Goal: Information Seeking & Learning: Learn about a topic

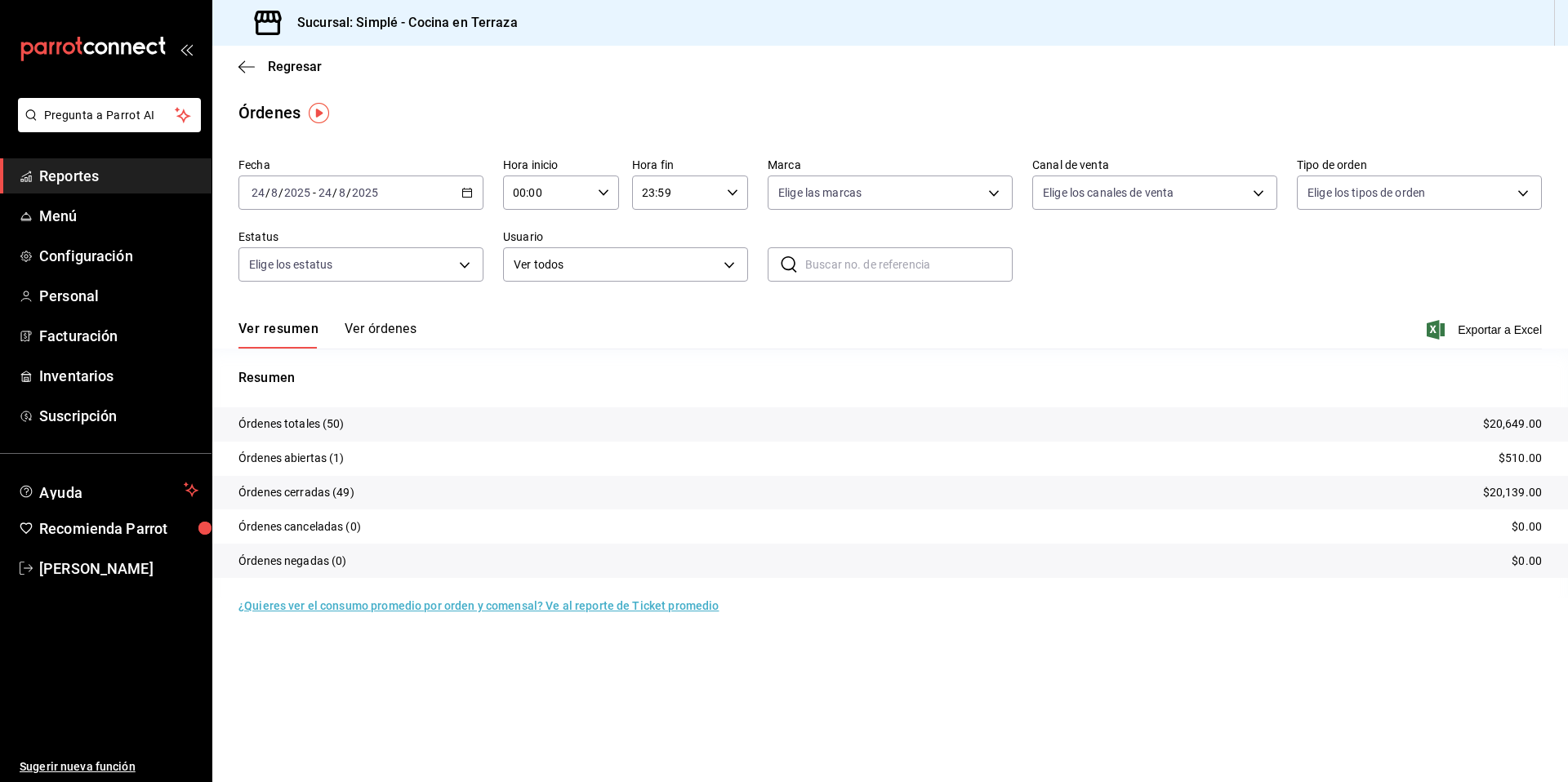
click at [509, 332] on div "Ver resumen Ver órdenes Exportar a Excel" at bounding box center [891, 325] width 1304 height 47
click at [247, 71] on icon "button" at bounding box center [247, 67] width 16 height 15
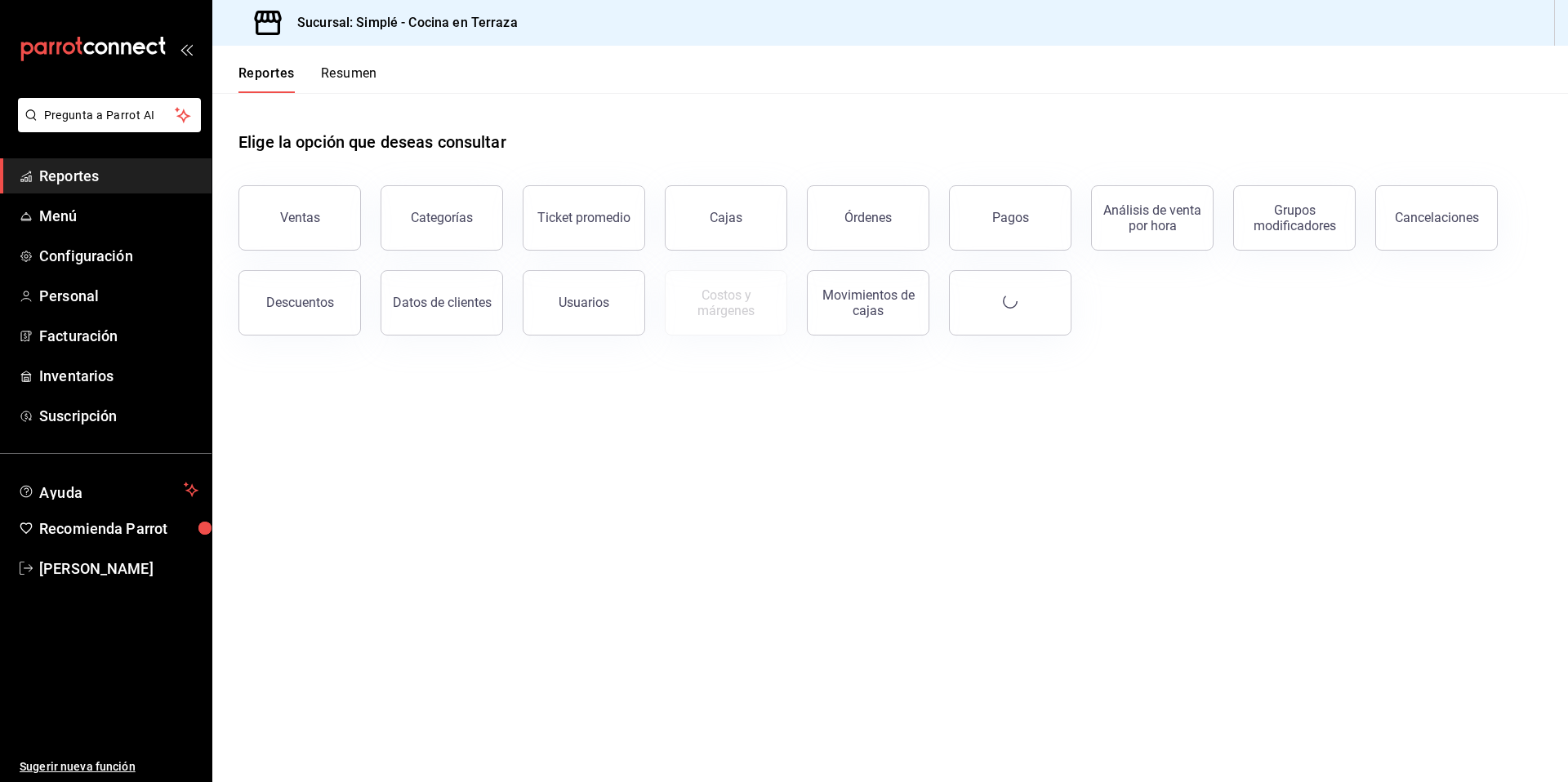
click at [317, 251] on div "Descuentos" at bounding box center [290, 293] width 142 height 85
click at [323, 229] on button "Ventas" at bounding box center [300, 218] width 122 height 66
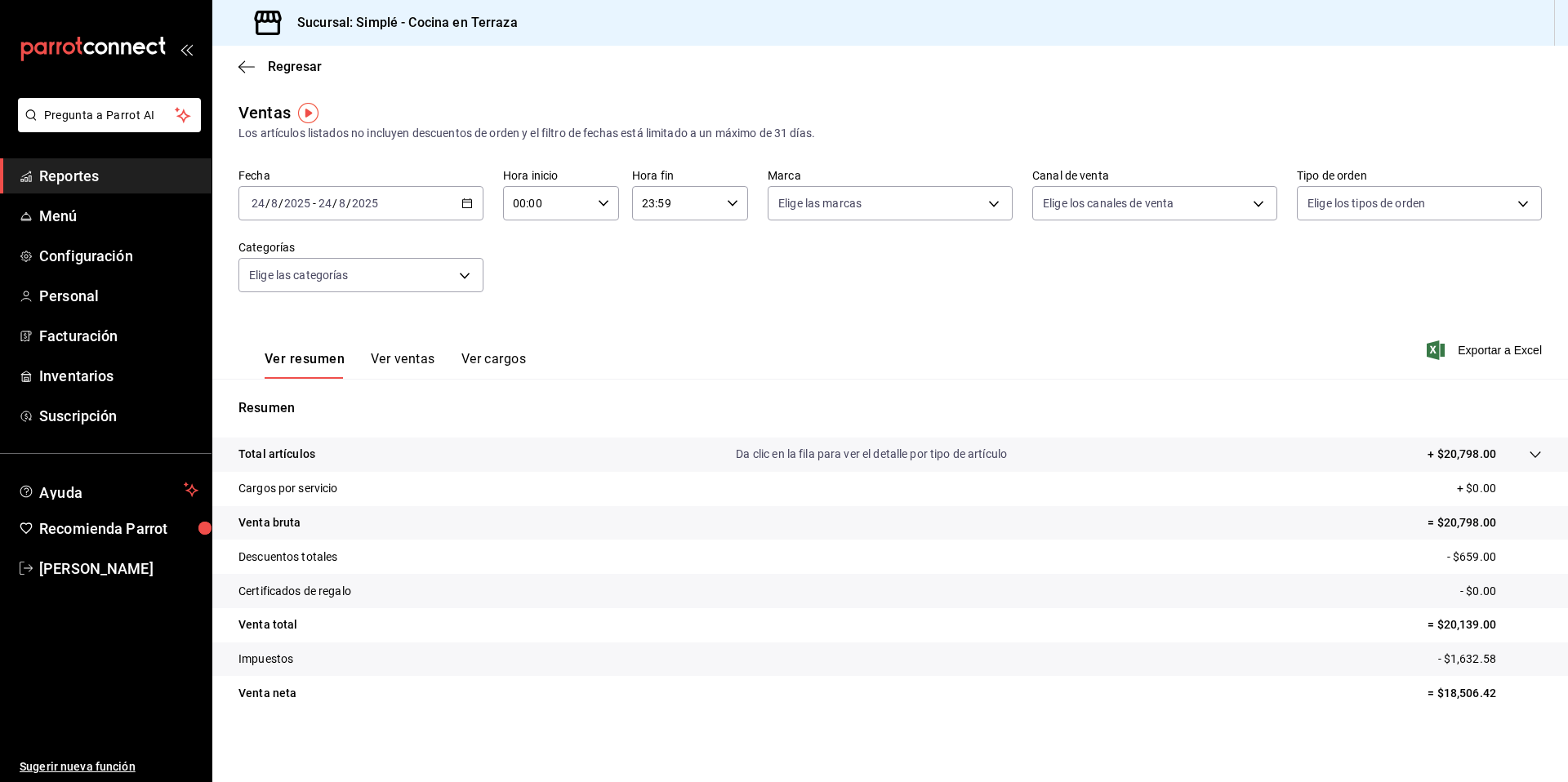
click at [797, 286] on div "Fecha 2025-08-24 24 / 8 / 2025 - 2025-08-24 24 / 8 / 2025 Hora inicio 00:00 Hor…" at bounding box center [891, 241] width 1304 height 144
click at [407, 364] on button "Ver ventas" at bounding box center [403, 365] width 65 height 27
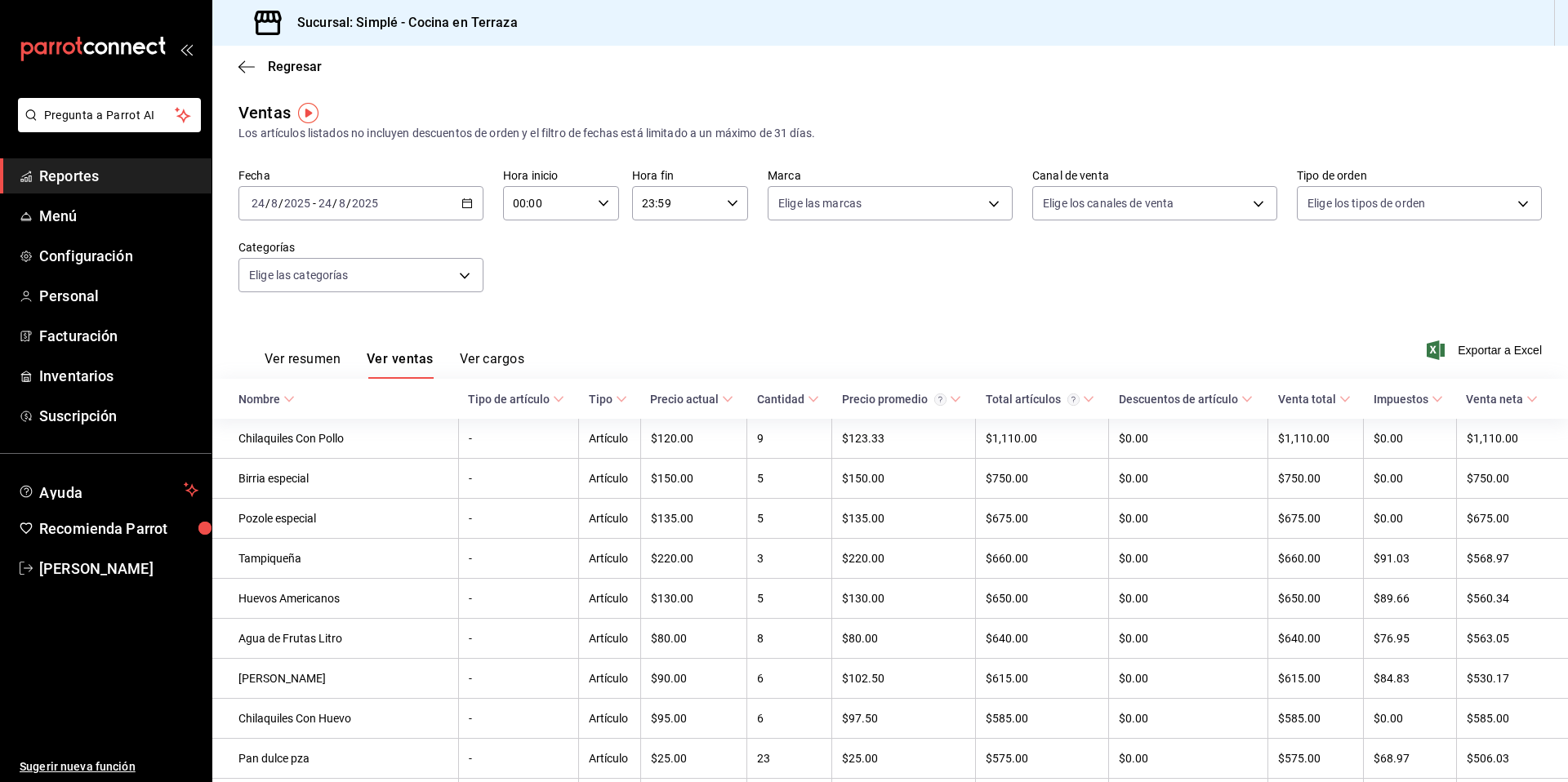
click at [250, 76] on div "Regresar" at bounding box center [890, 67] width 1356 height 42
click at [244, 70] on icon "button" at bounding box center [247, 67] width 16 height 15
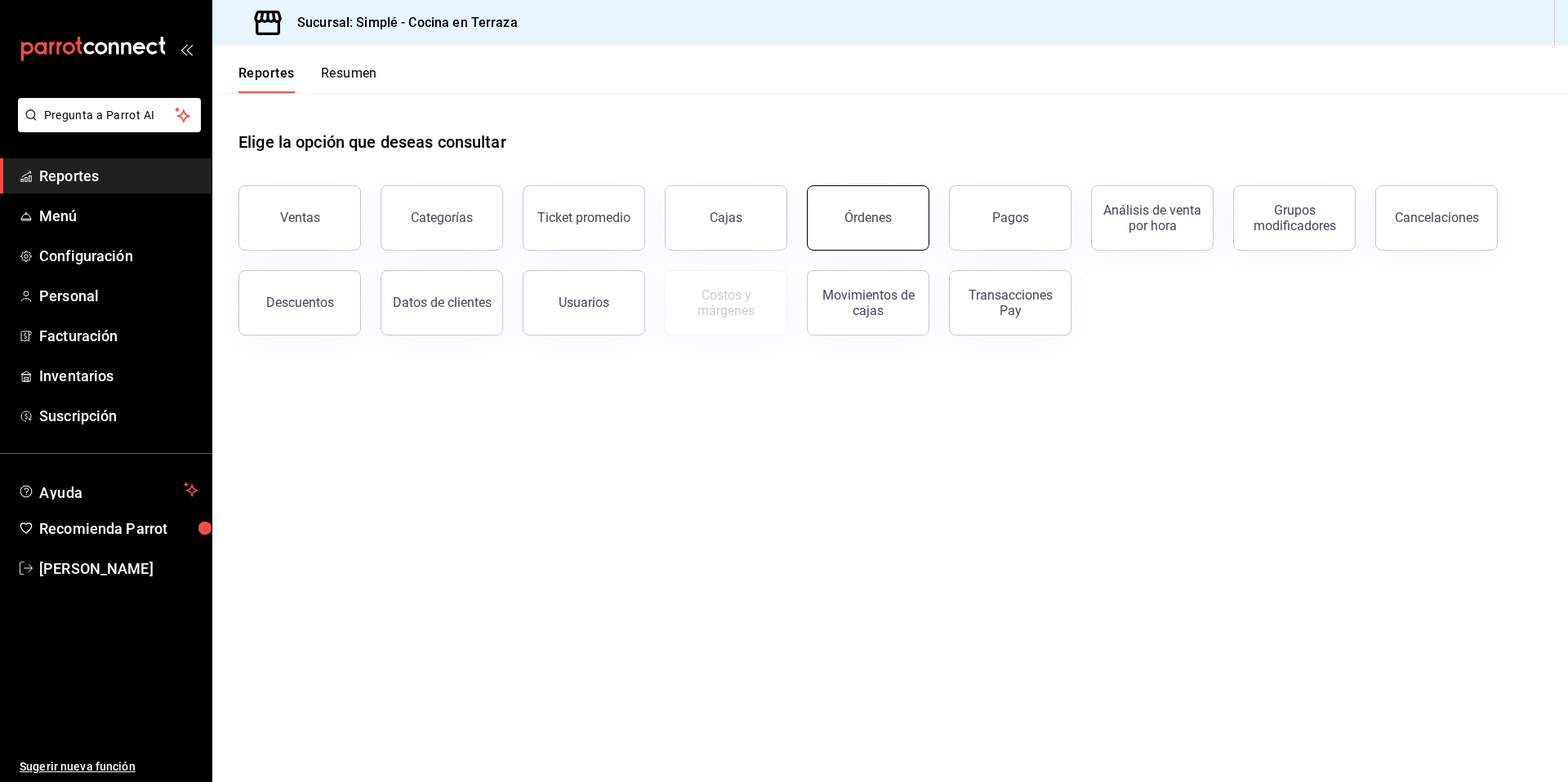
click at [892, 208] on button "Órdenes" at bounding box center [868, 218] width 122 height 66
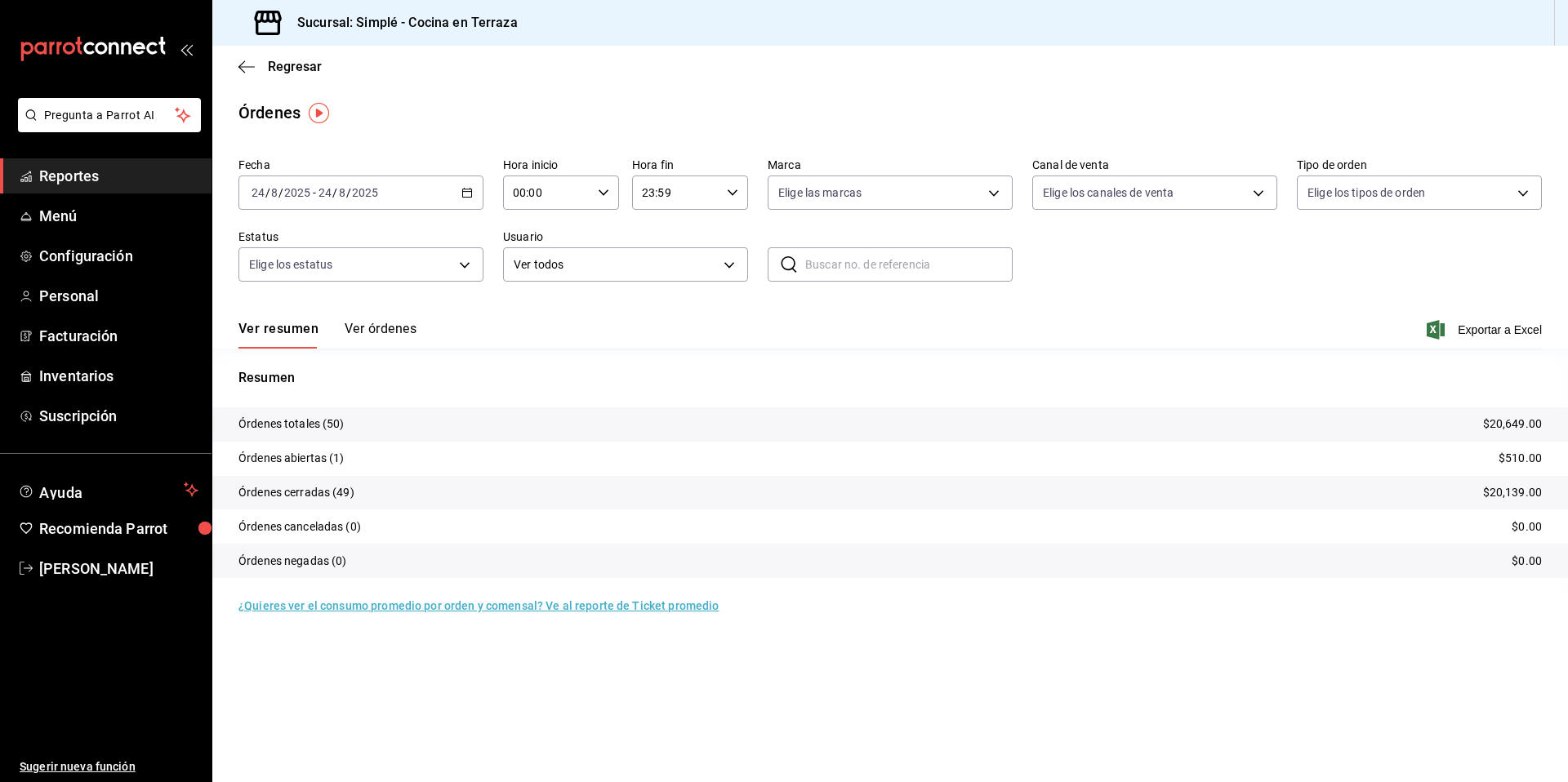
click at [257, 76] on div "Regresar" at bounding box center [890, 67] width 1356 height 42
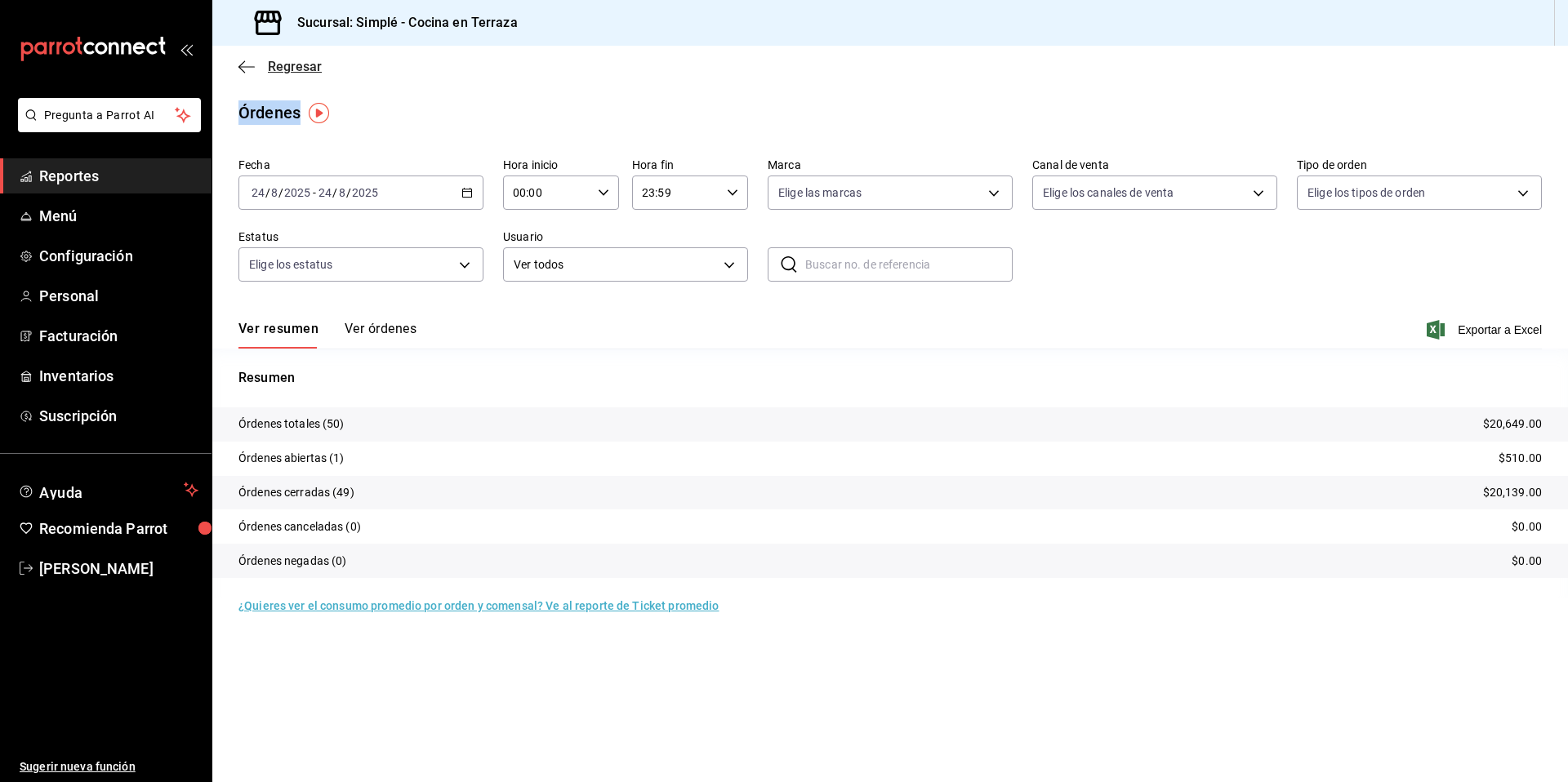
click at [242, 67] on icon "button" at bounding box center [247, 67] width 16 height 1
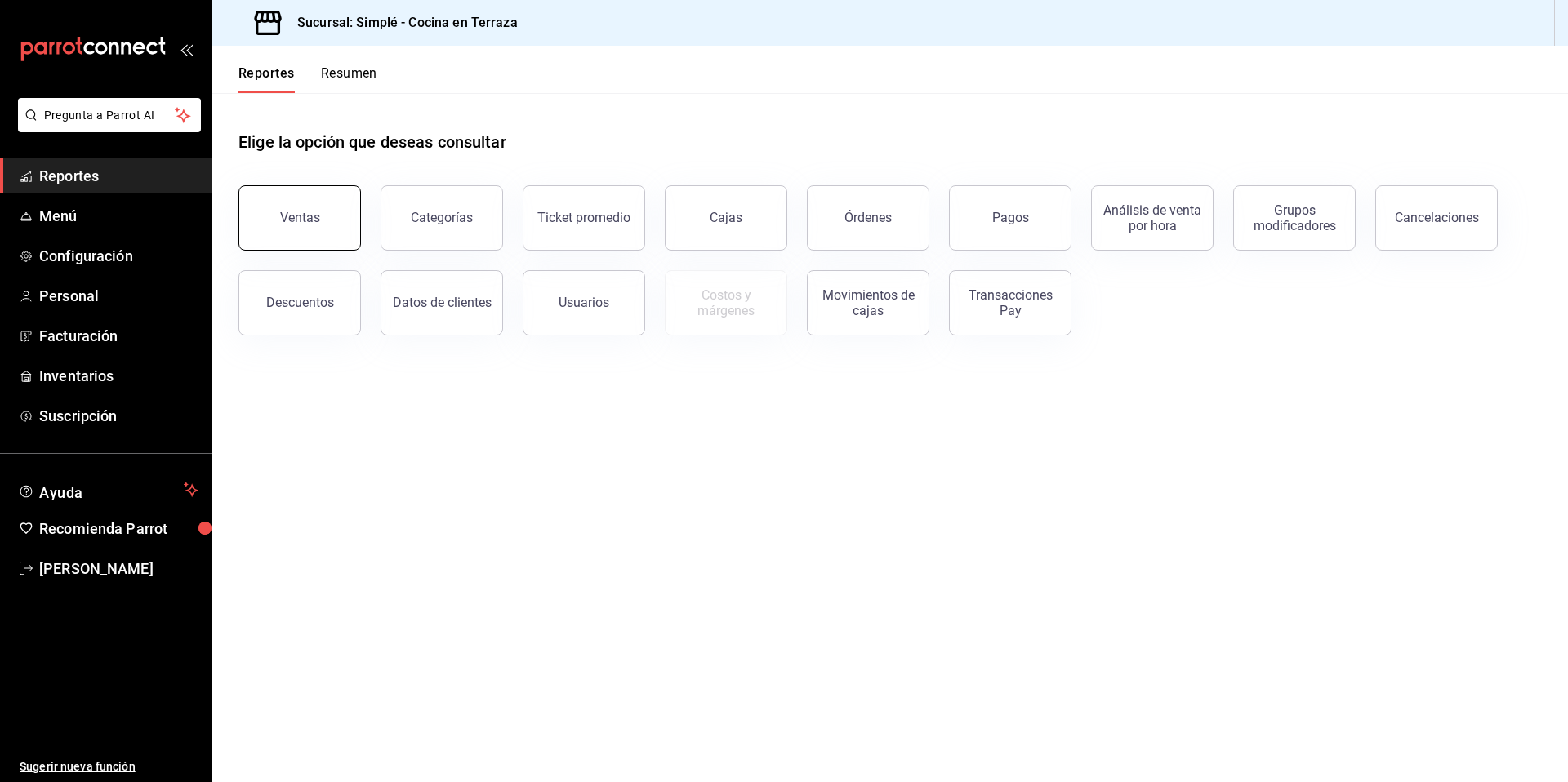
click at [275, 194] on button "Ventas" at bounding box center [300, 218] width 122 height 66
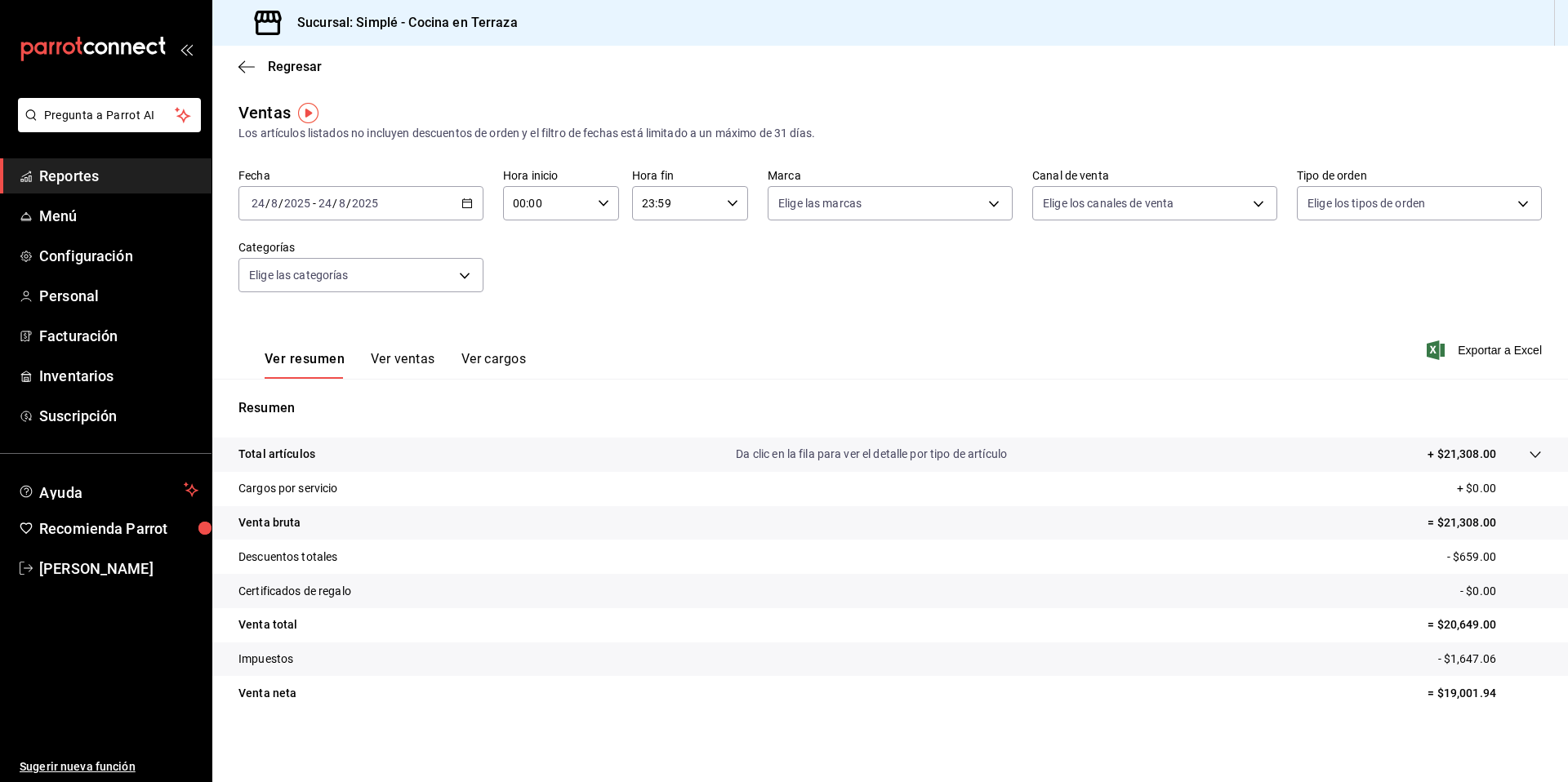
click at [407, 355] on button "Ver ventas" at bounding box center [403, 365] width 65 height 27
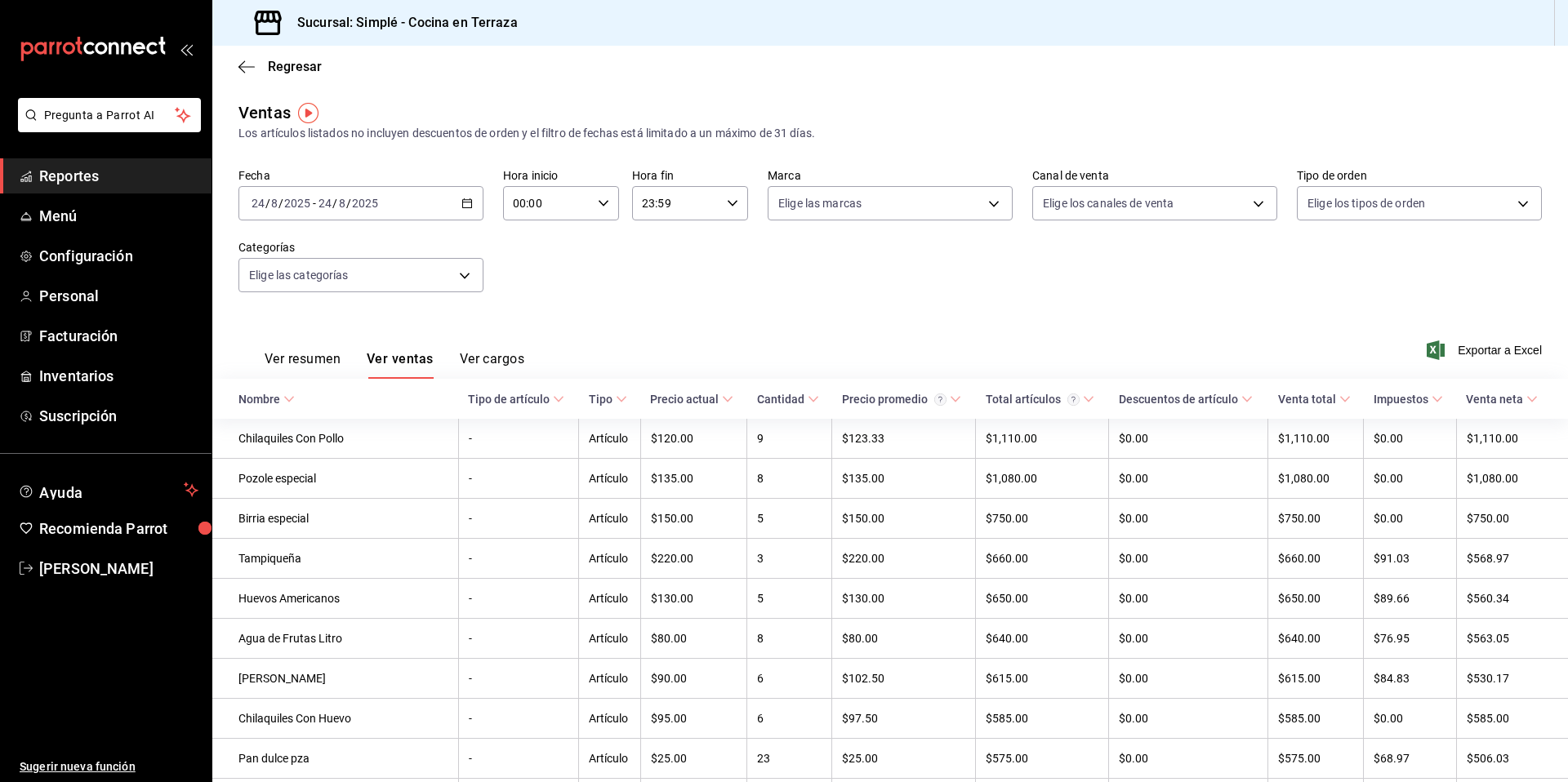
click at [712, 289] on div "Fecha 2025-08-24 24 / 8 / 2025 - 2025-08-24 24 / 8 / 2025 Hora inicio 00:00 Hor…" at bounding box center [891, 241] width 1304 height 144
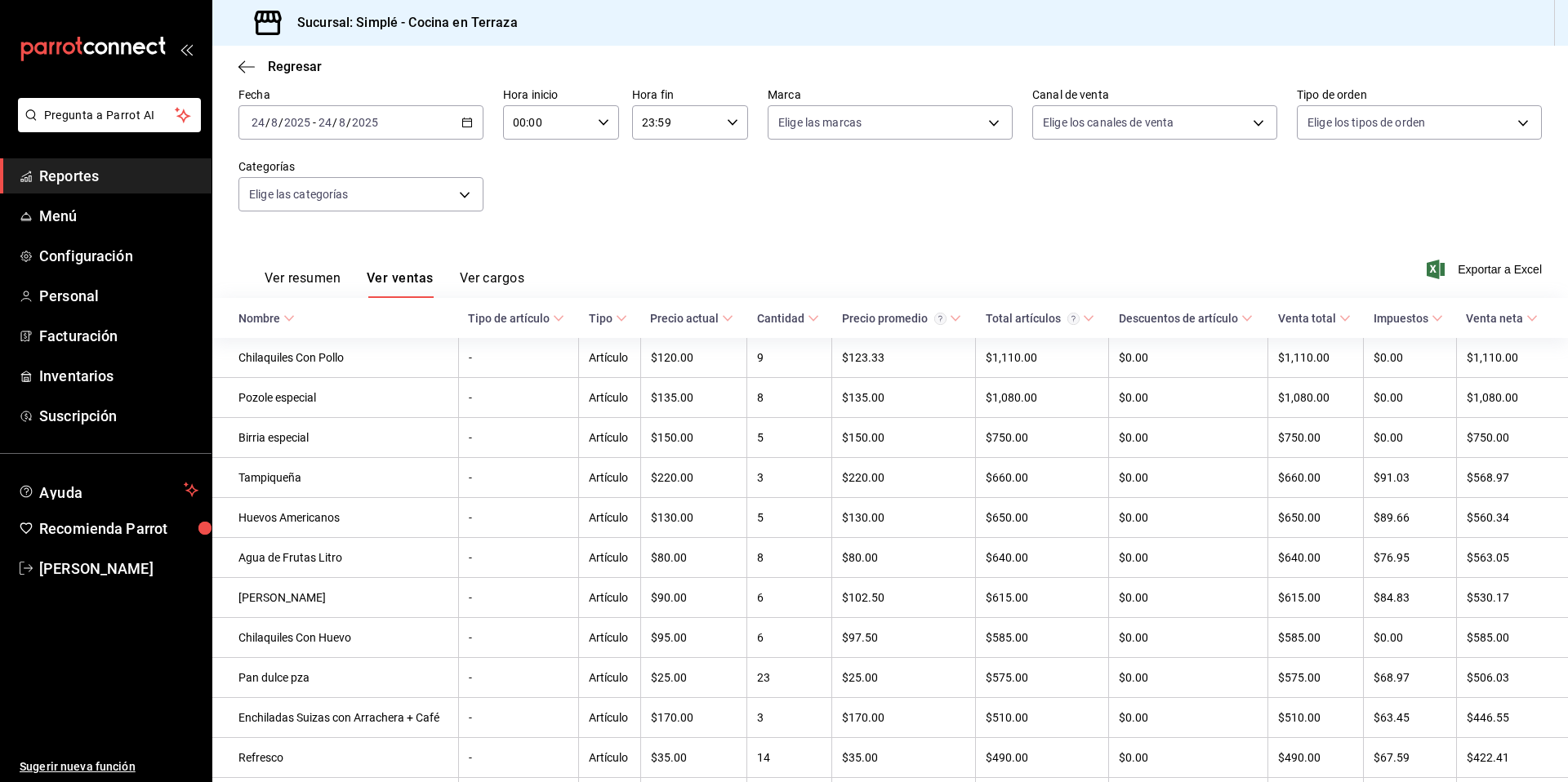
scroll to position [79, 0]
click at [453, 196] on body "Pregunta a Parrot AI Reportes Menú Configuración Personal Facturación Inventari…" at bounding box center [784, 391] width 1568 height 782
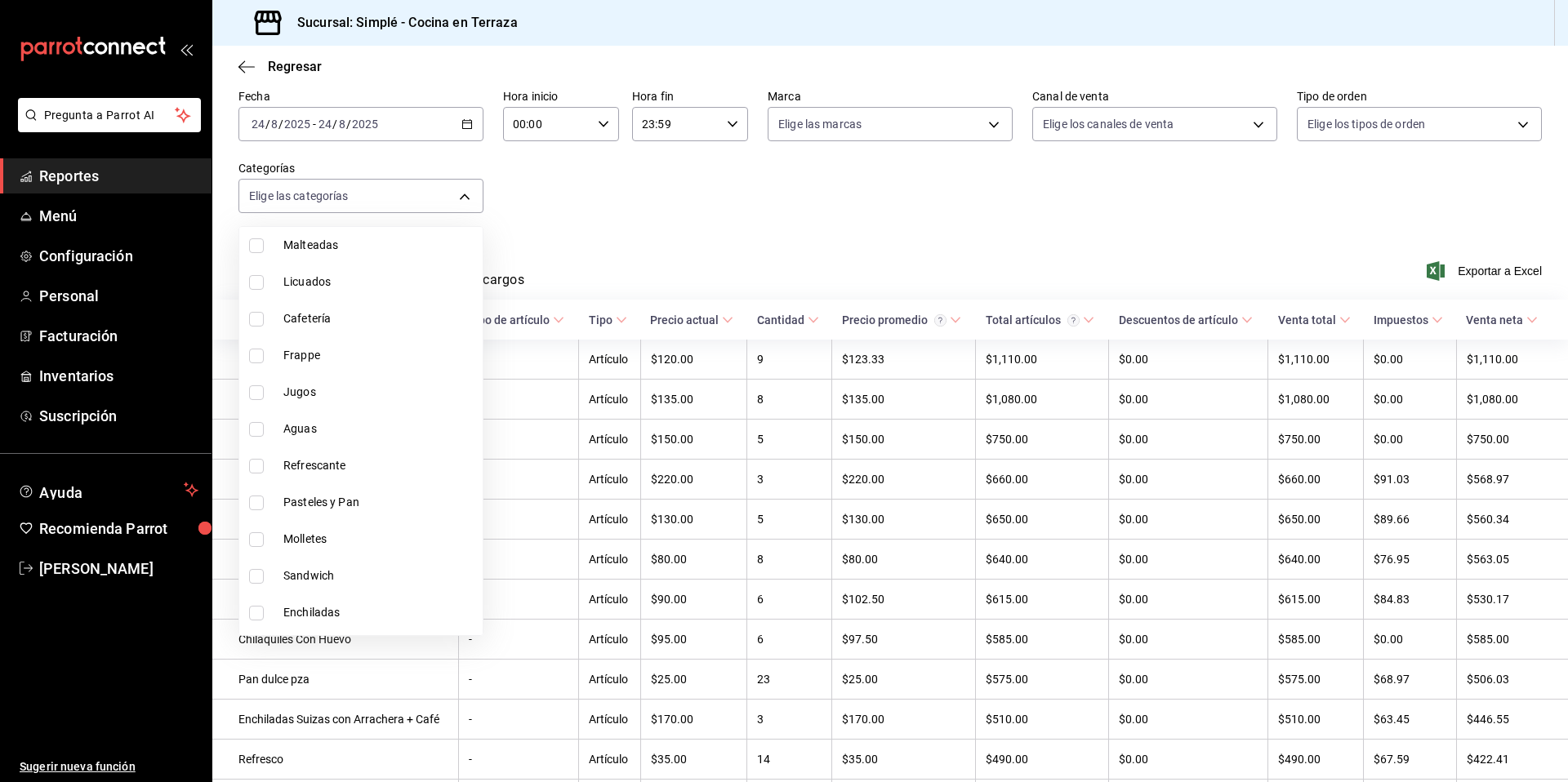
scroll to position [952, 0]
click at [328, 442] on li "Refrescante" at bounding box center [360, 453] width 243 height 36
type input "dcadcd51-6c97-4cd5-870c-ac670eb11c34"
checkbox input "true"
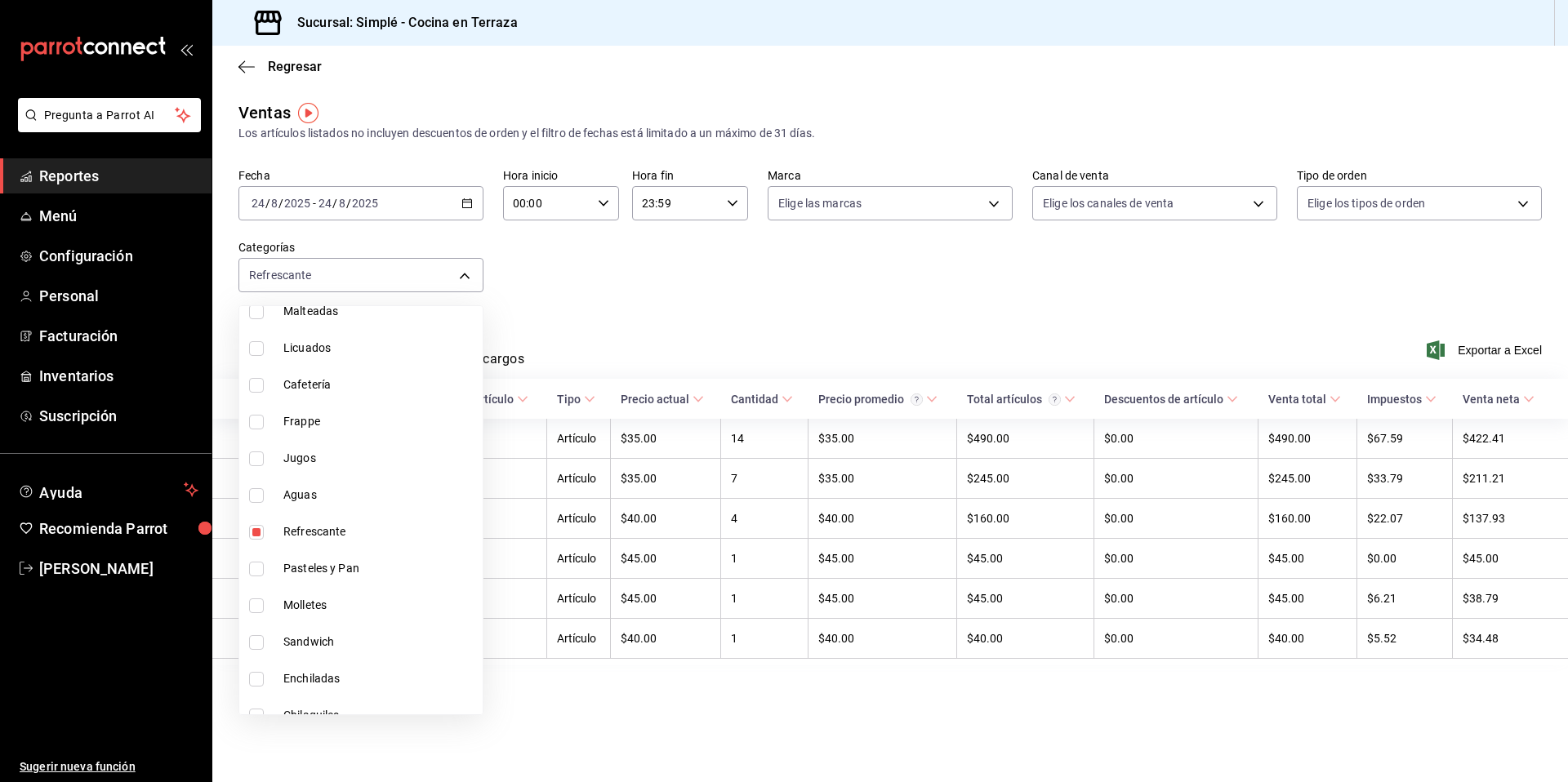
click at [611, 317] on div at bounding box center [784, 391] width 1568 height 782
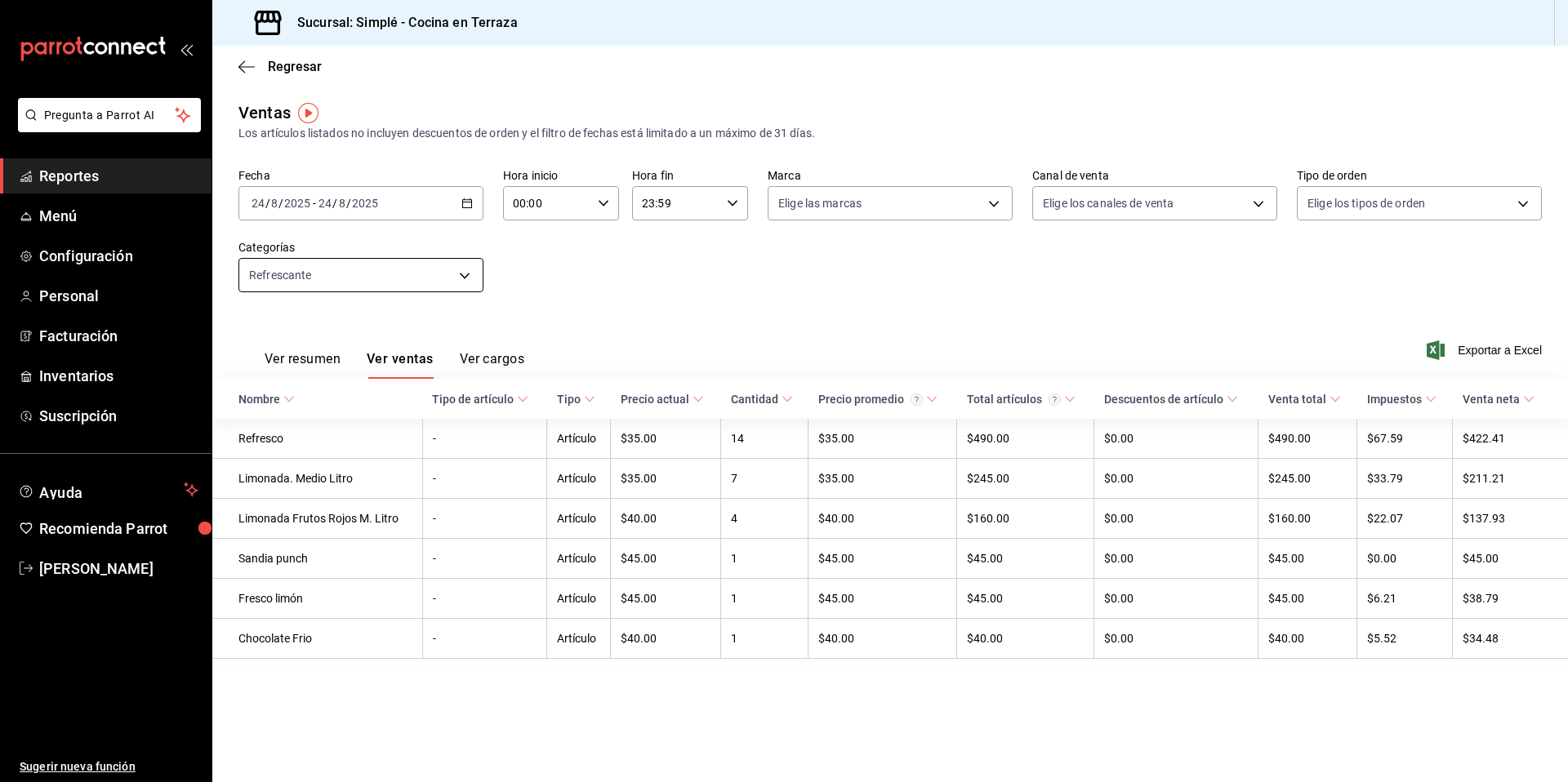
click at [435, 273] on body "Pregunta a Parrot AI Reportes Menú Configuración Personal Facturación Inventari…" at bounding box center [784, 391] width 1568 height 782
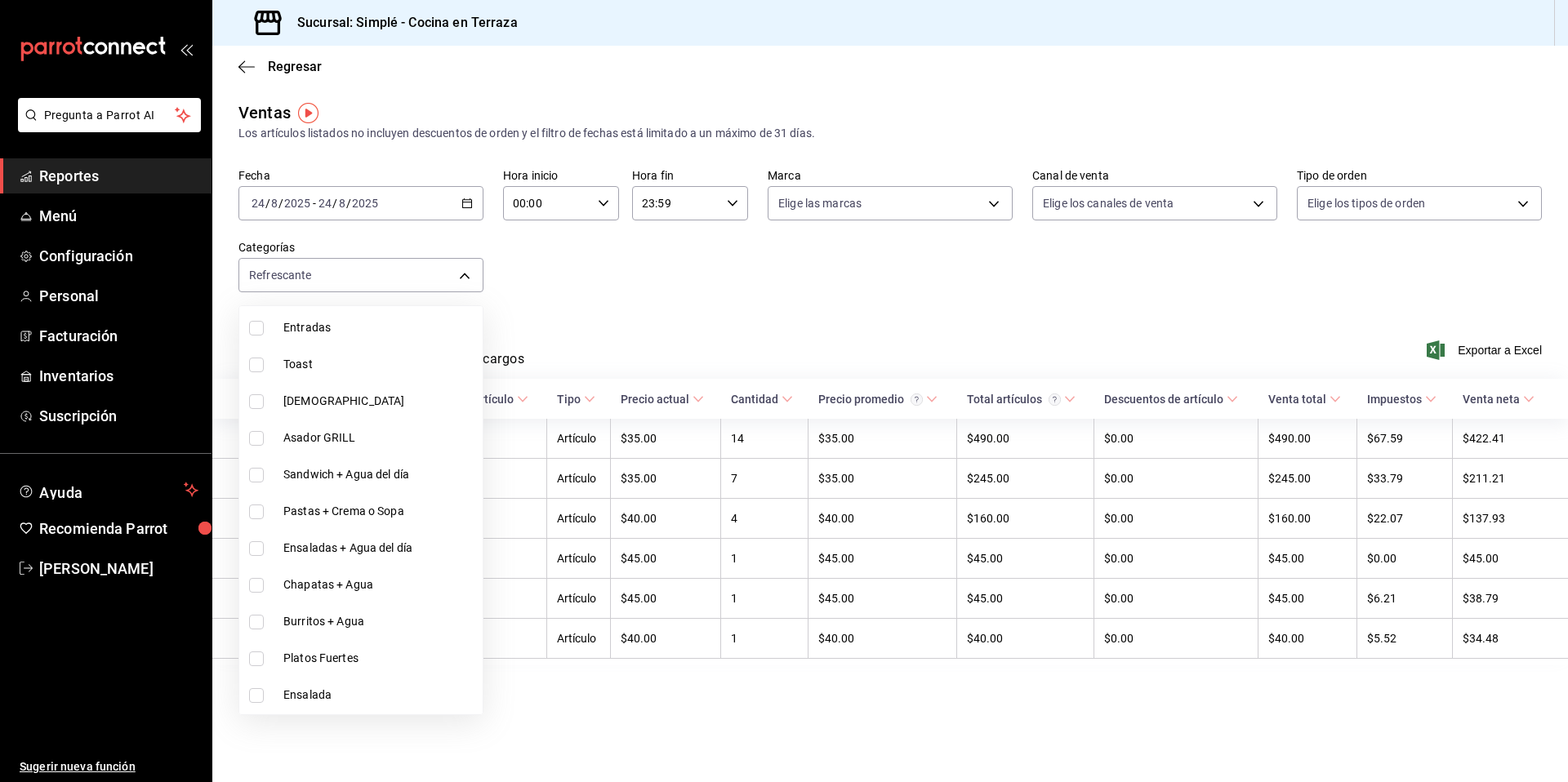
scroll to position [163, 0]
click at [393, 288] on div at bounding box center [784, 391] width 1568 height 782
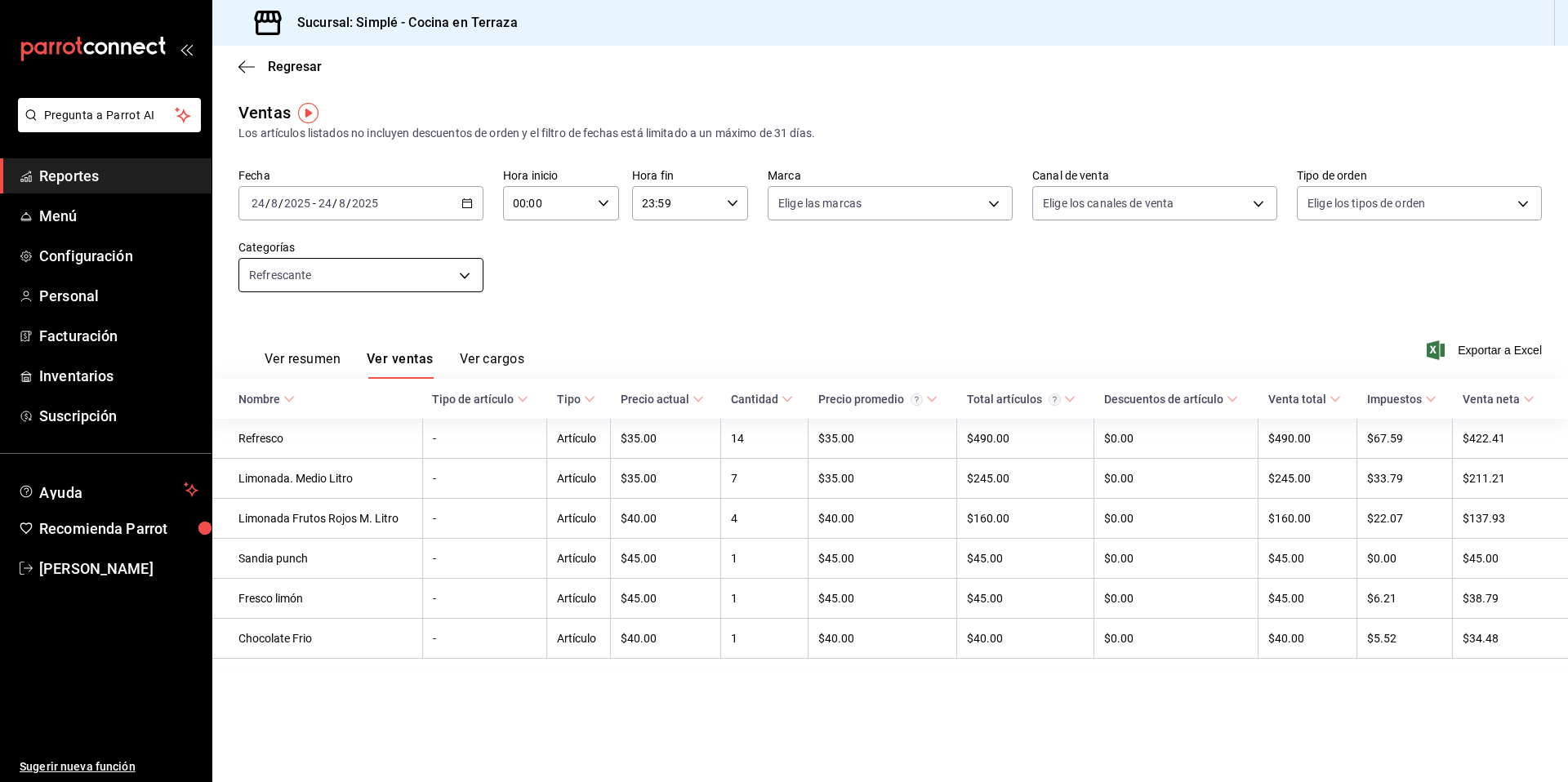
click at [387, 280] on body "Pregunta a Parrot AI Reportes Menú Configuración Personal Facturación Inventari…" at bounding box center [784, 391] width 1568 height 782
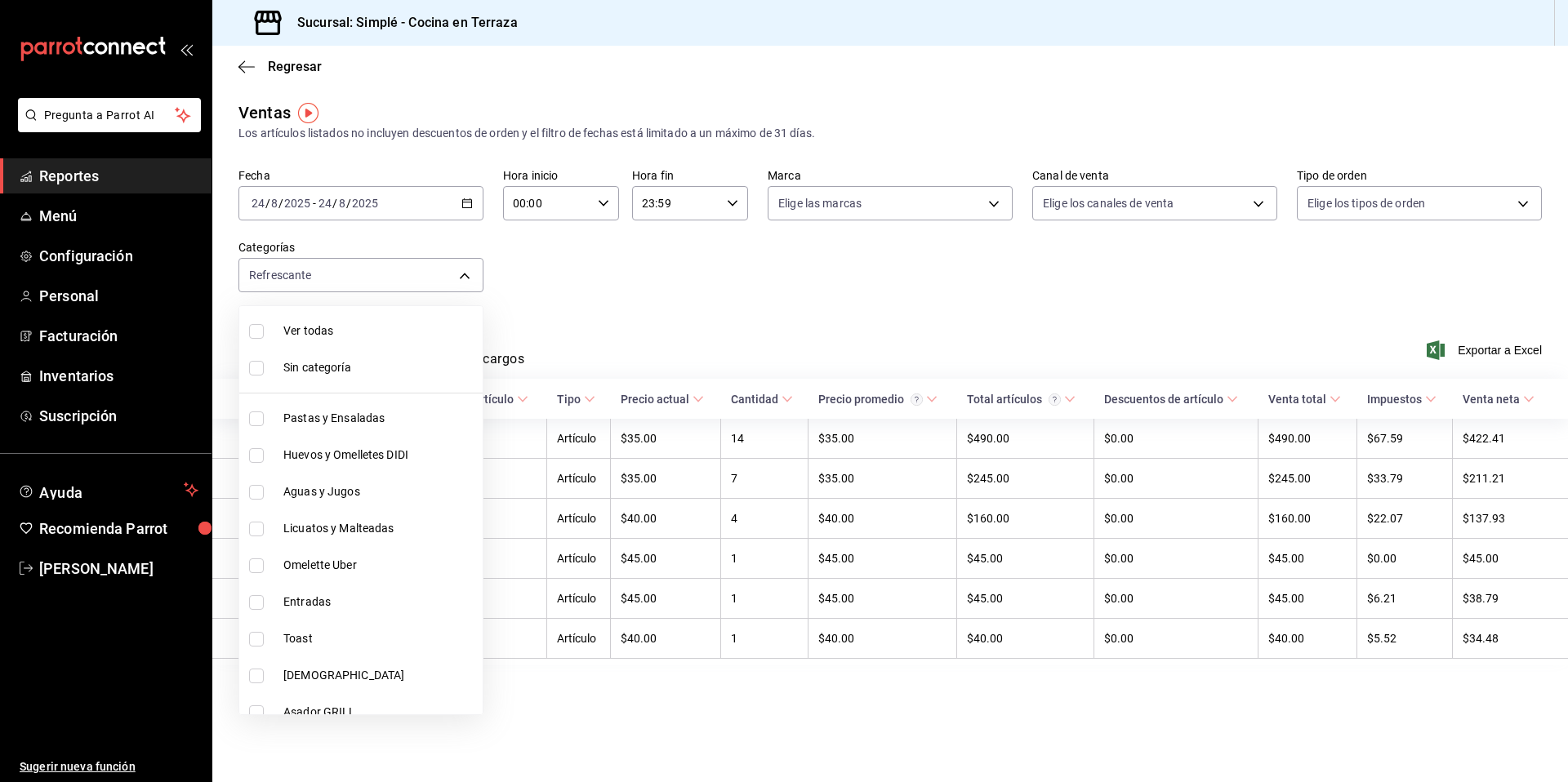
click at [260, 333] on input "checkbox" at bounding box center [256, 332] width 15 height 15
checkbox input "true"
type input "1363fd8d-7505-43c5-897c-d15c9bf2b42c,9d744129-93aa-460d-8a93-cfb45a0ef833,a0c3f…"
checkbox input "true"
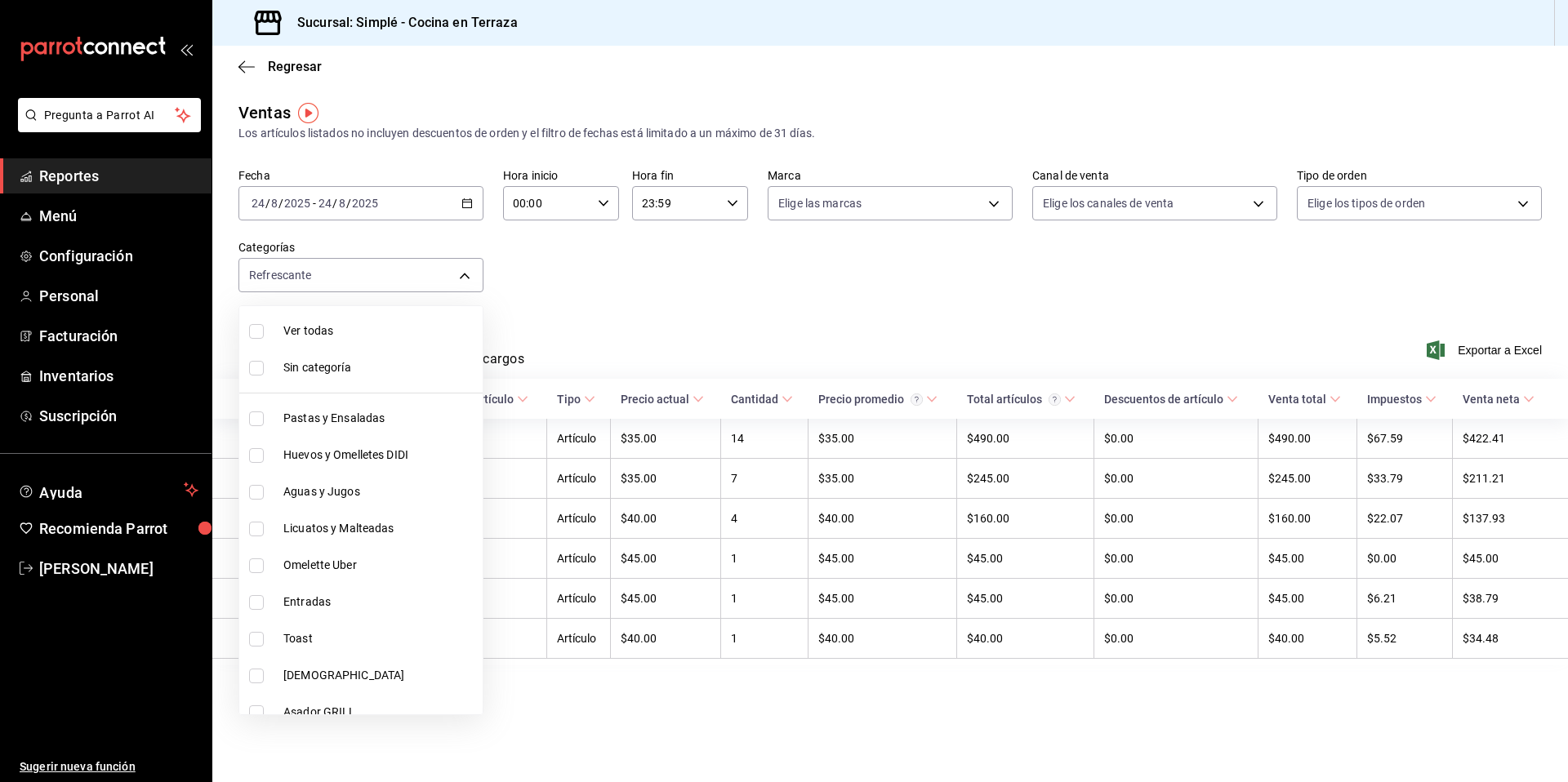
checkbox input "true"
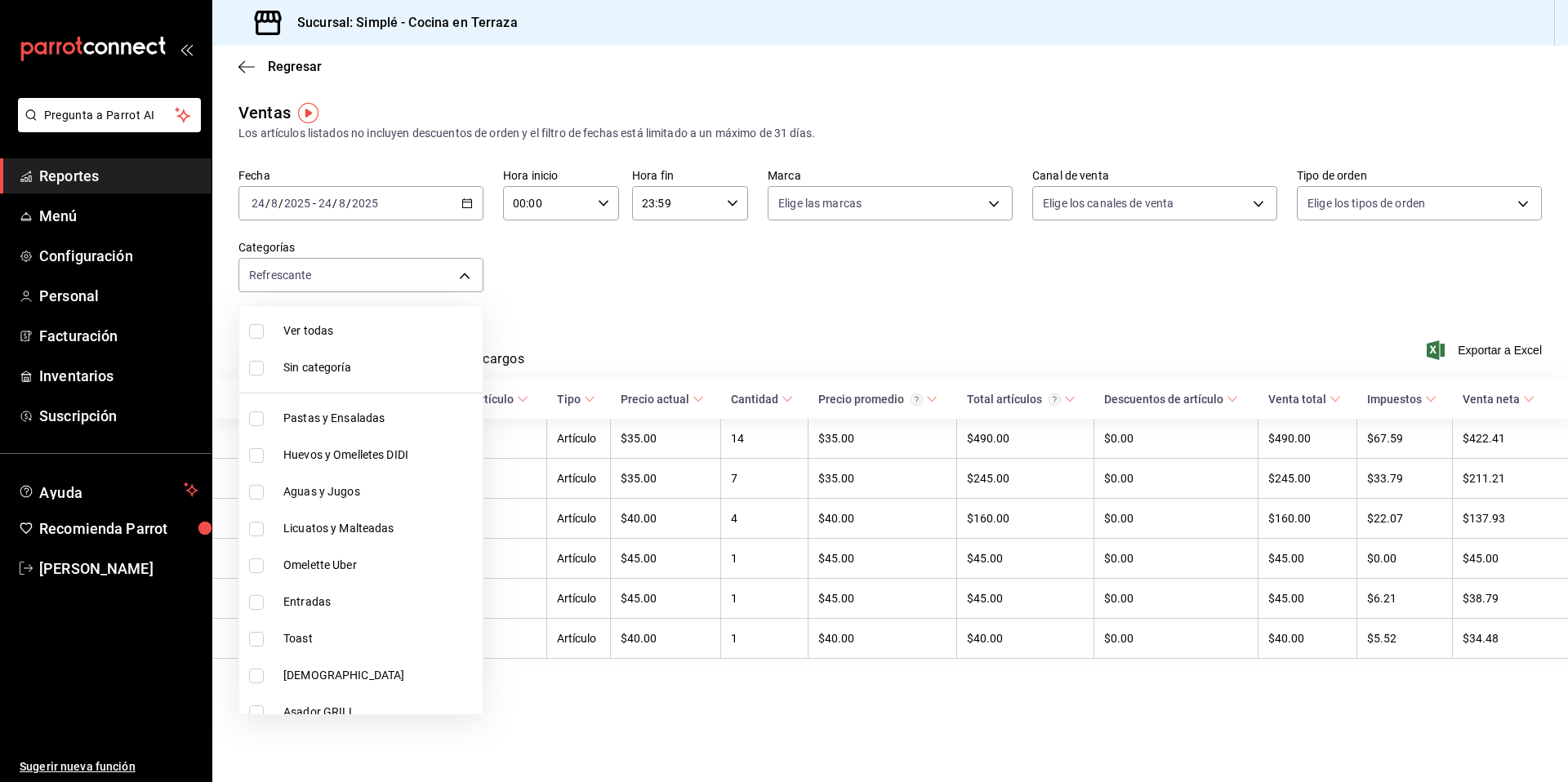
checkbox input "true"
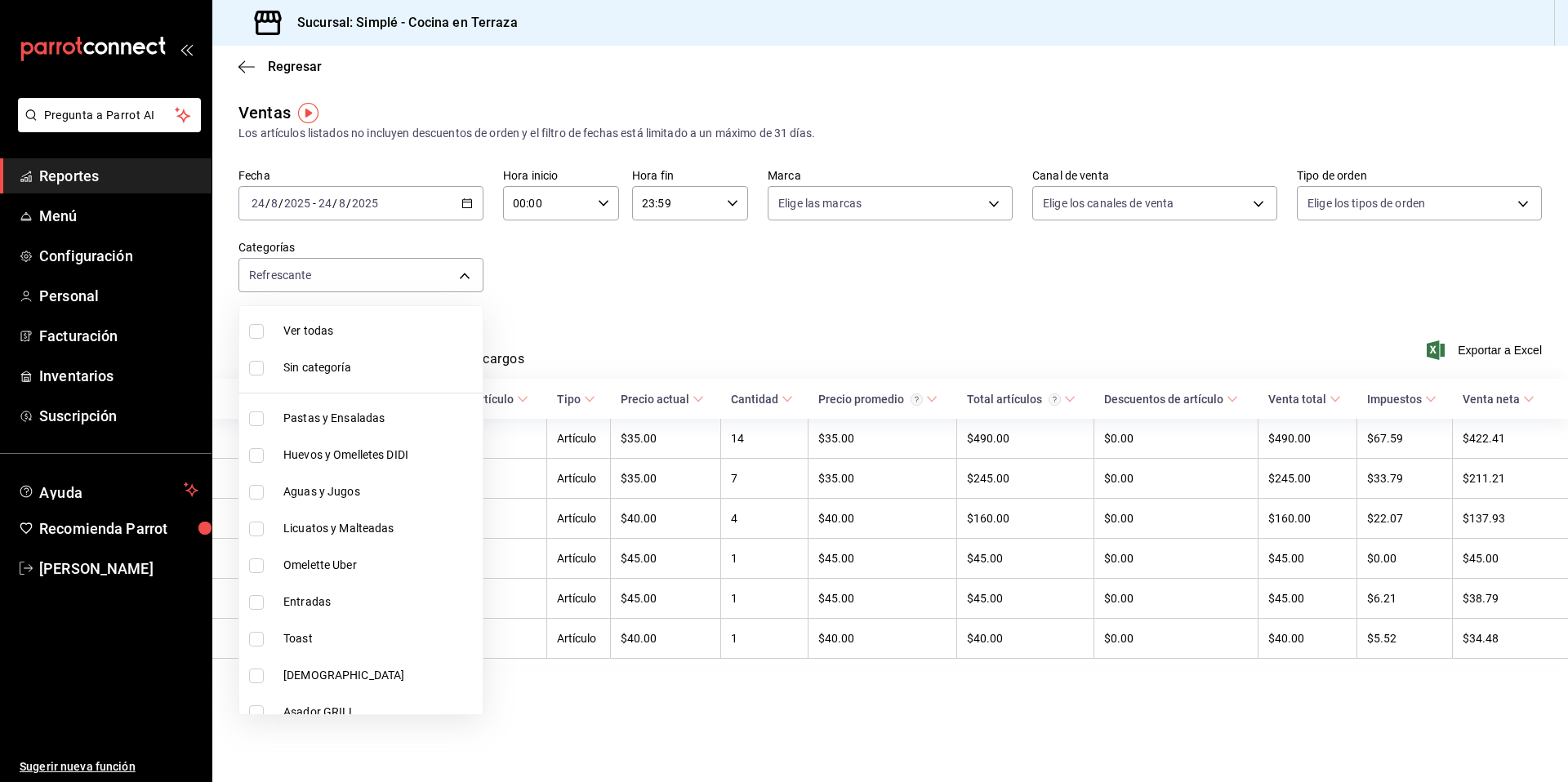
checkbox input "true"
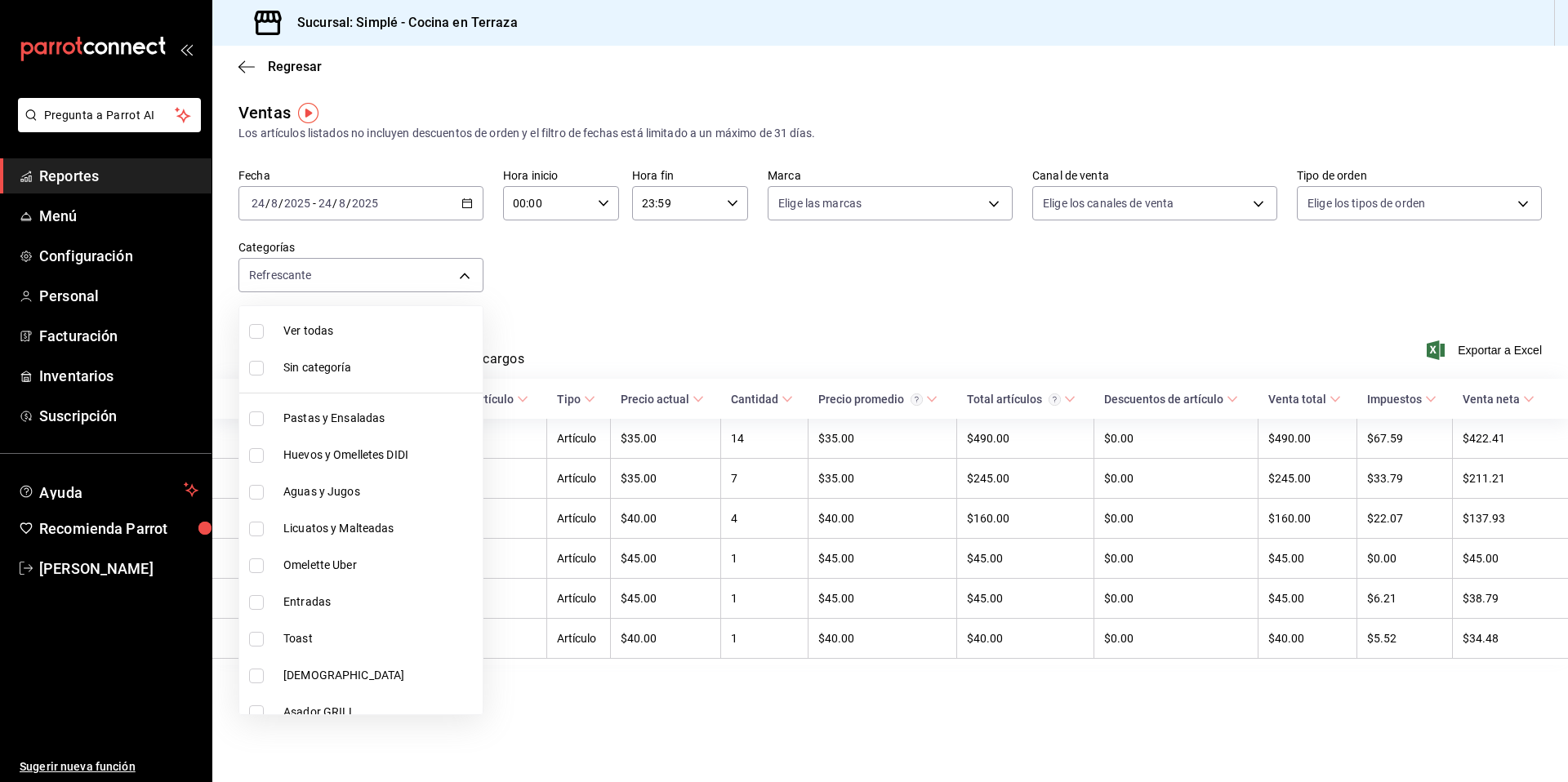
checkbox input "true"
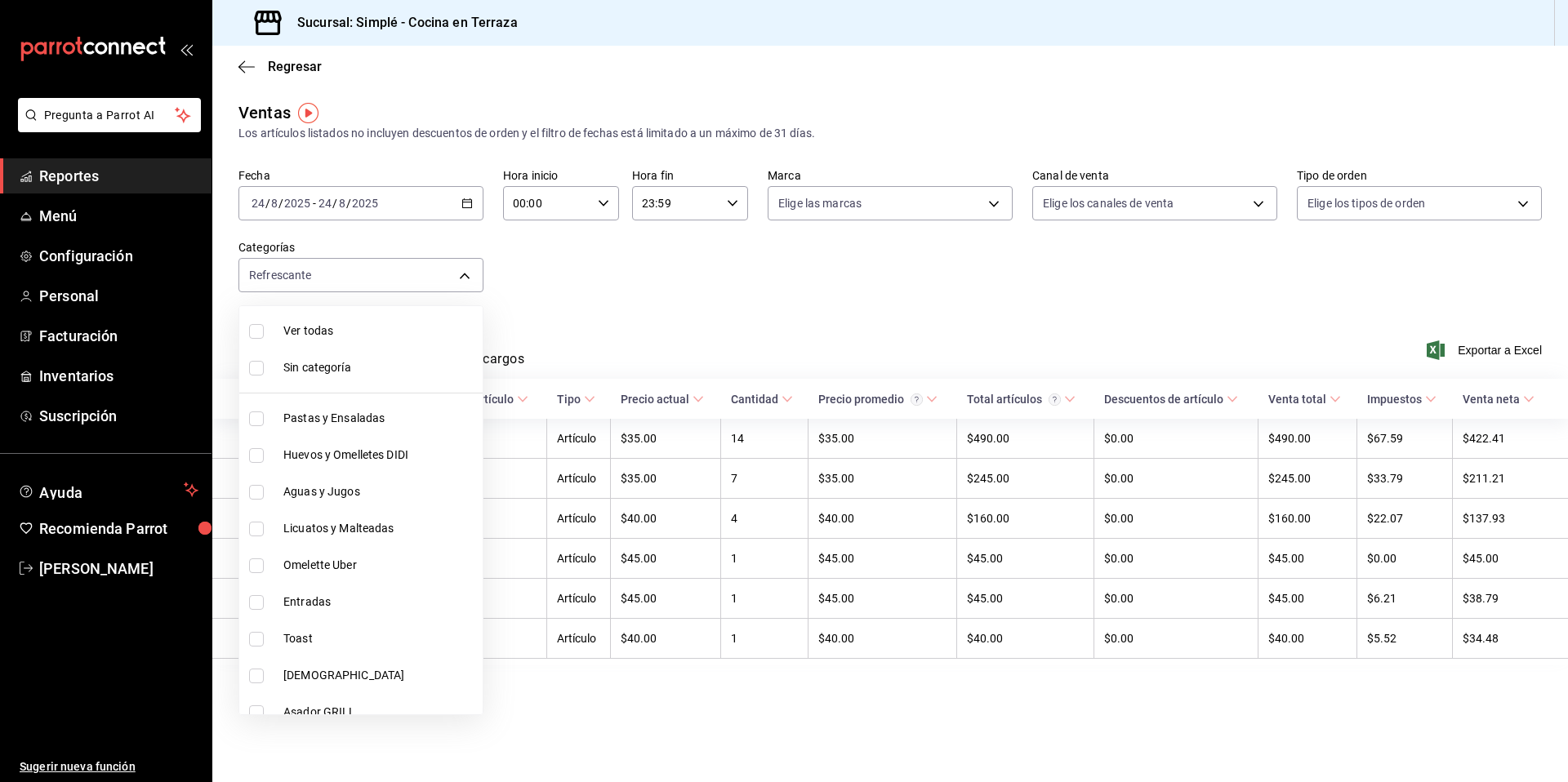
checkbox input "true"
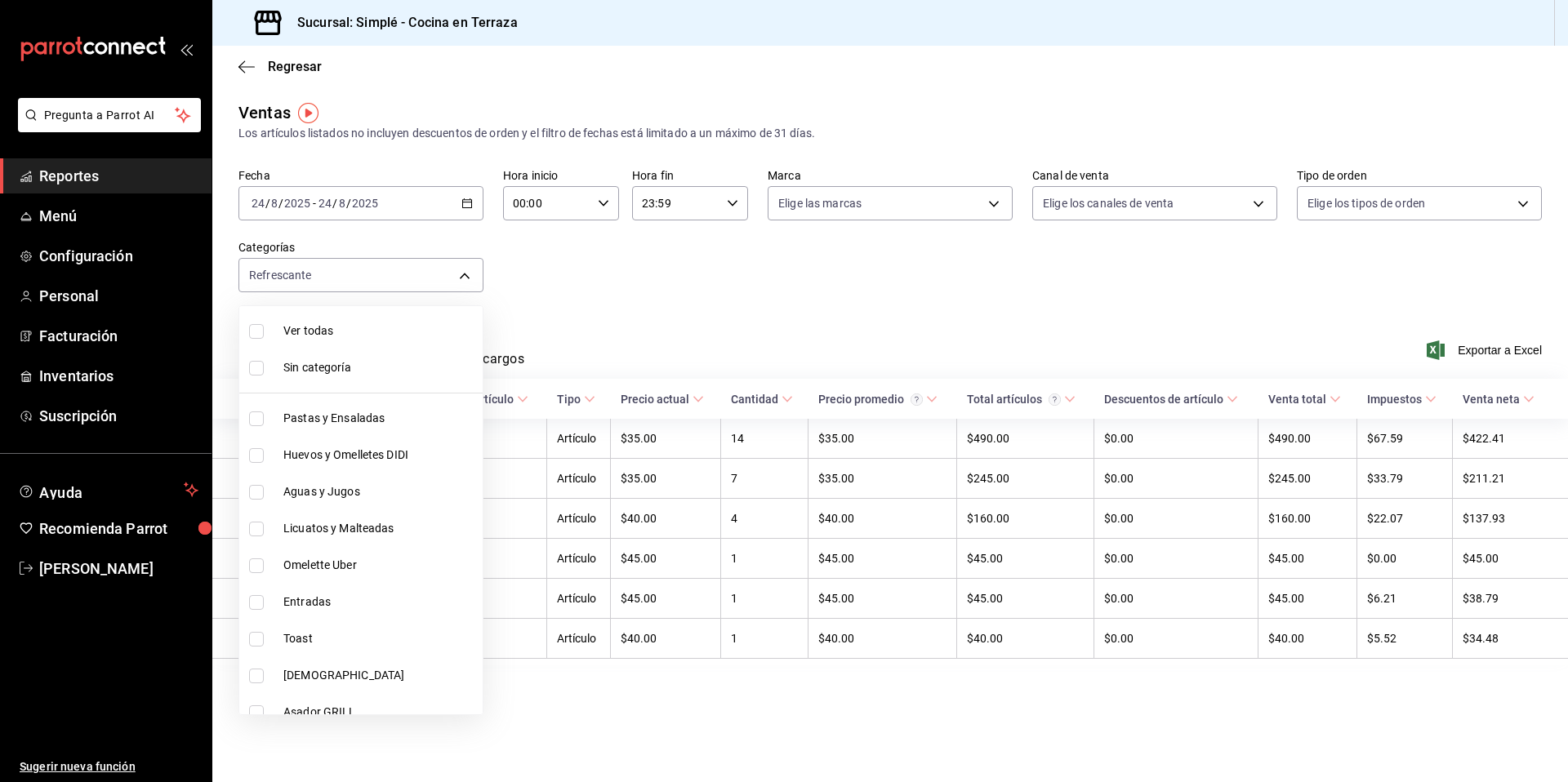
checkbox input "true"
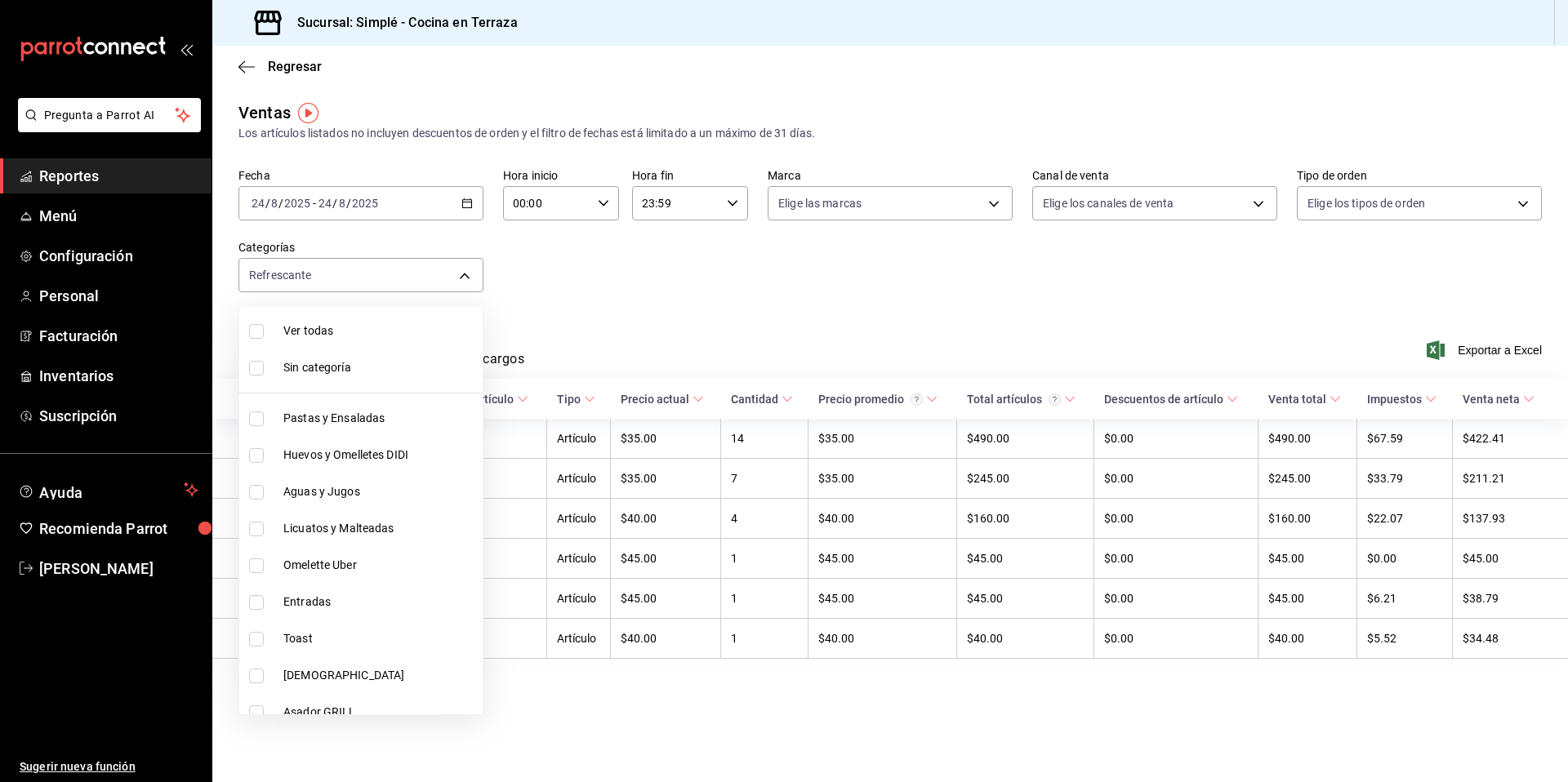
checkbox input "true"
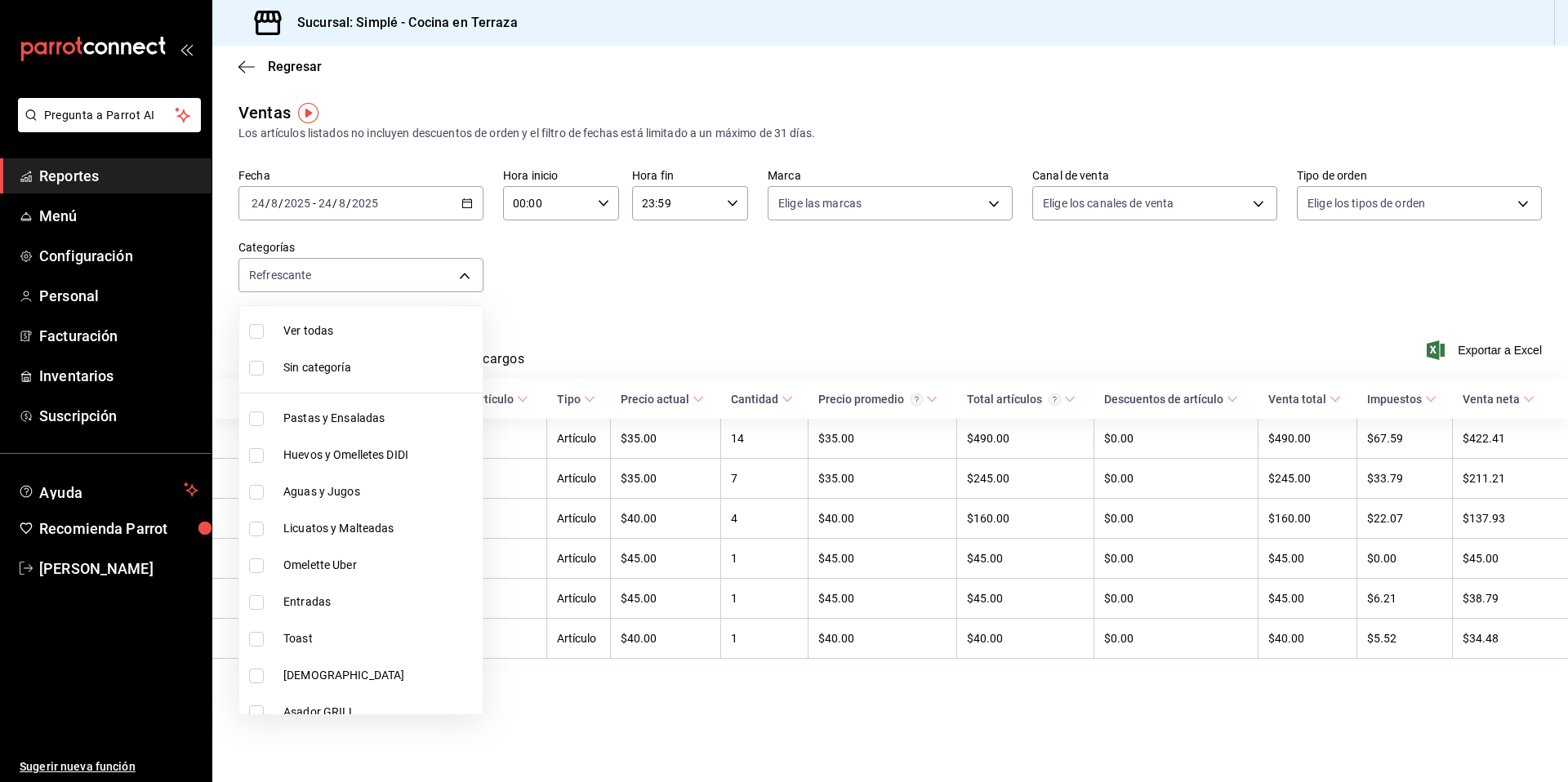
checkbox input "true"
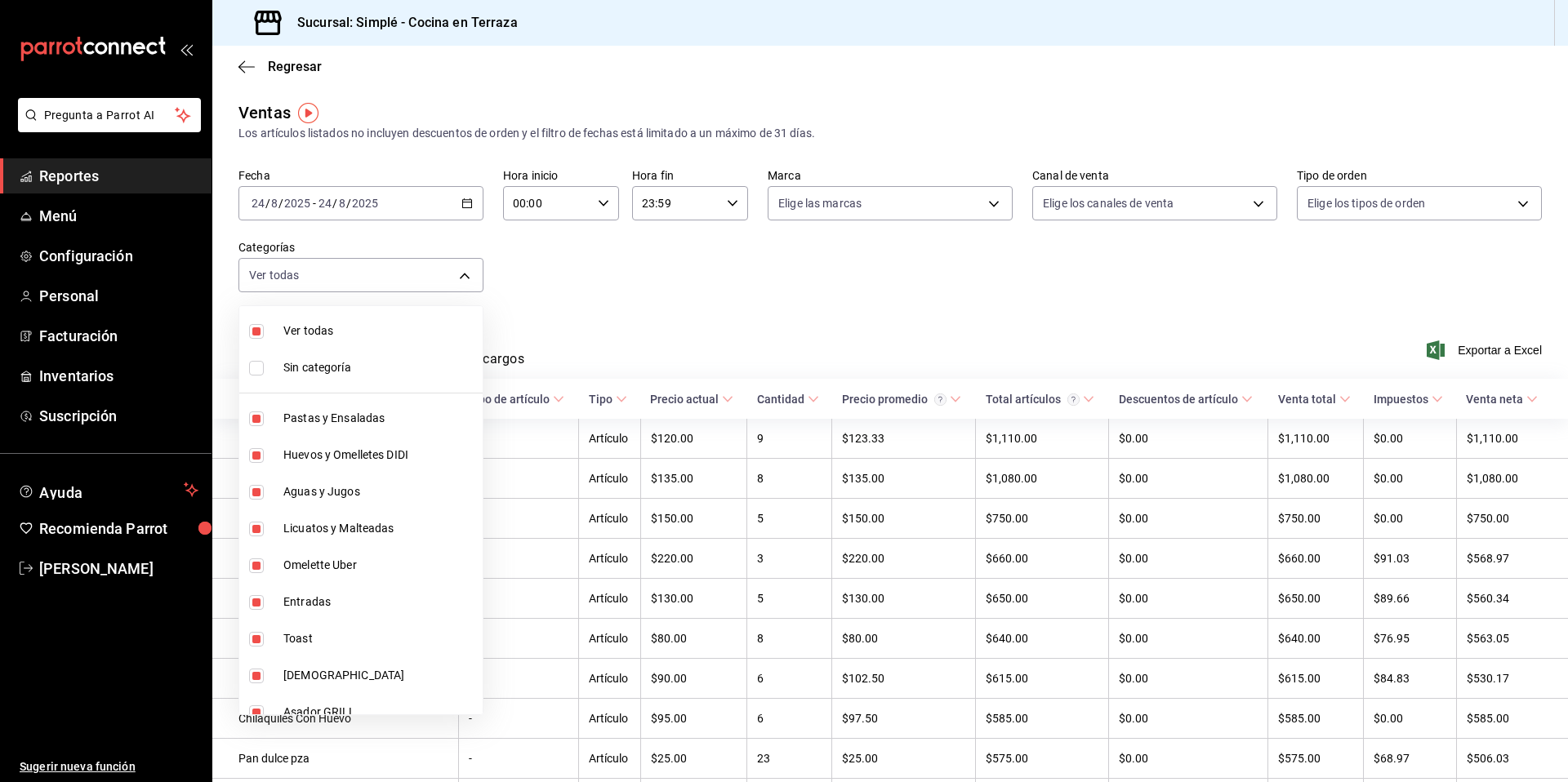
click at [703, 293] on div at bounding box center [784, 391] width 1568 height 782
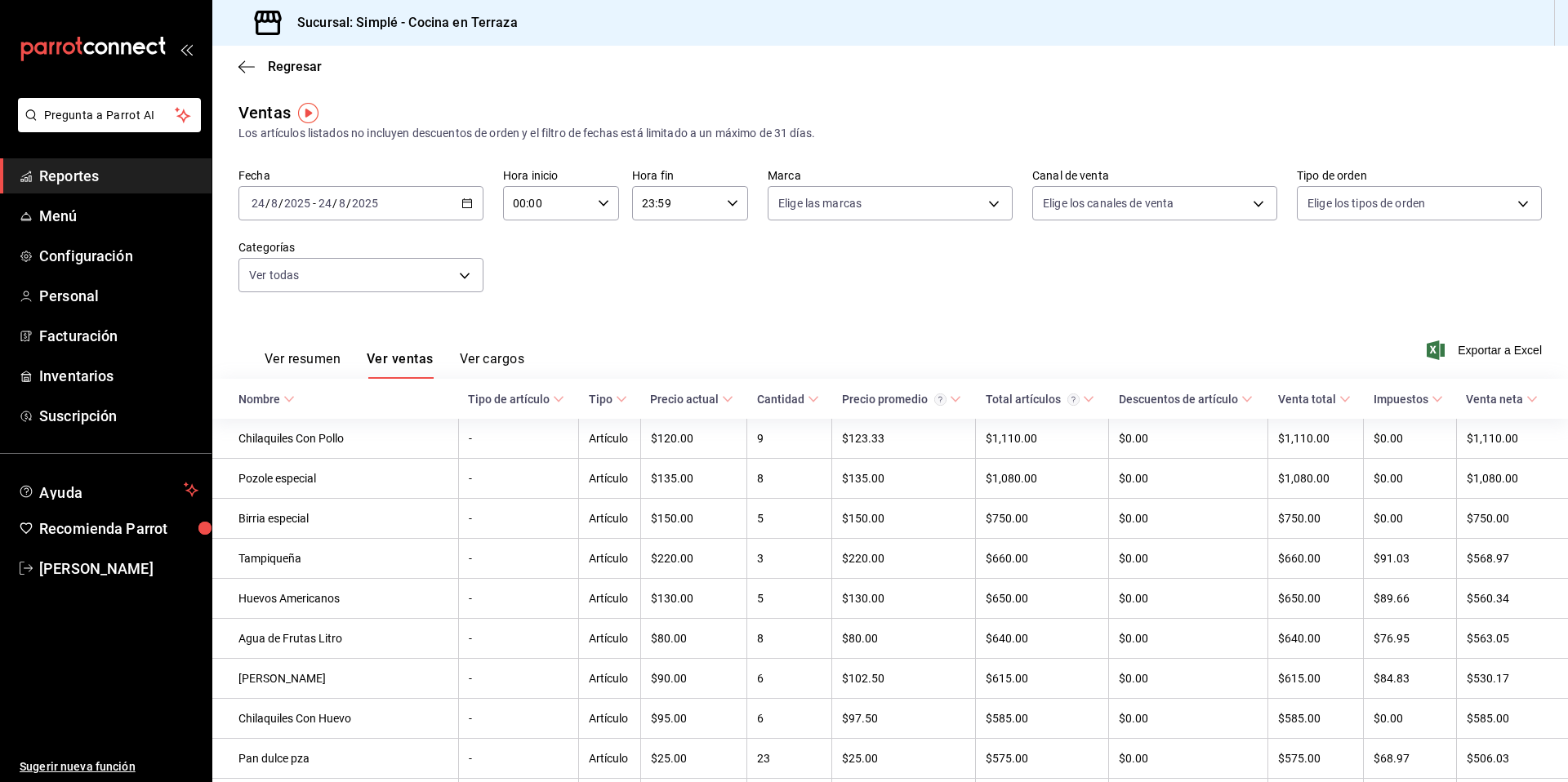
click at [467, 206] on icon "button" at bounding box center [467, 203] width 12 height 12
click at [583, 318] on div "Ver resumen Ver ventas Ver cargos Exportar a Excel" at bounding box center [890, 345] width 1356 height 67
click at [447, 260] on body "Pregunta a Parrot AI Reportes Menú Configuración Personal Facturación Inventari…" at bounding box center [784, 391] width 1568 height 782
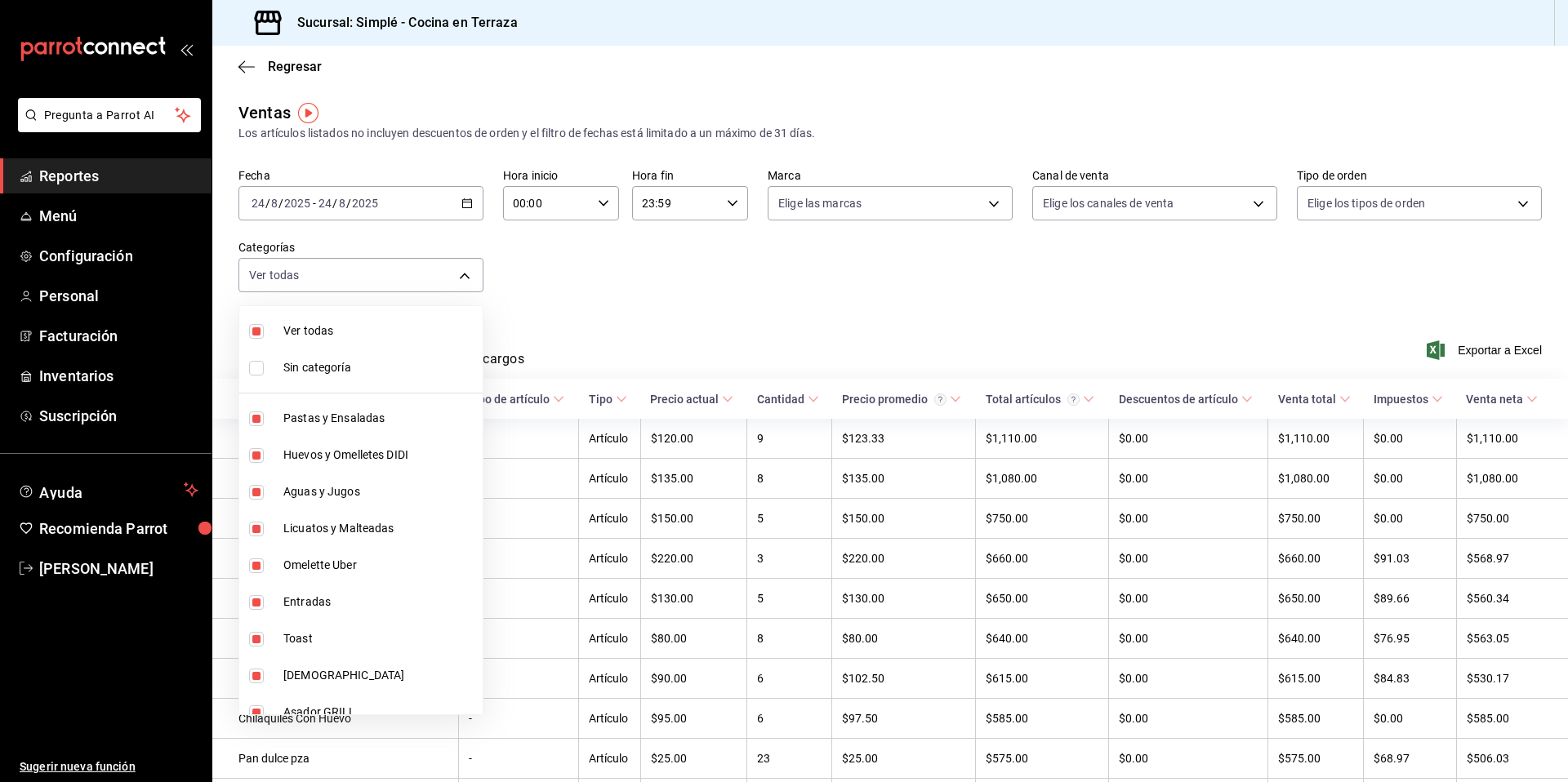
click at [258, 334] on input "checkbox" at bounding box center [256, 332] width 15 height 15
checkbox input "false"
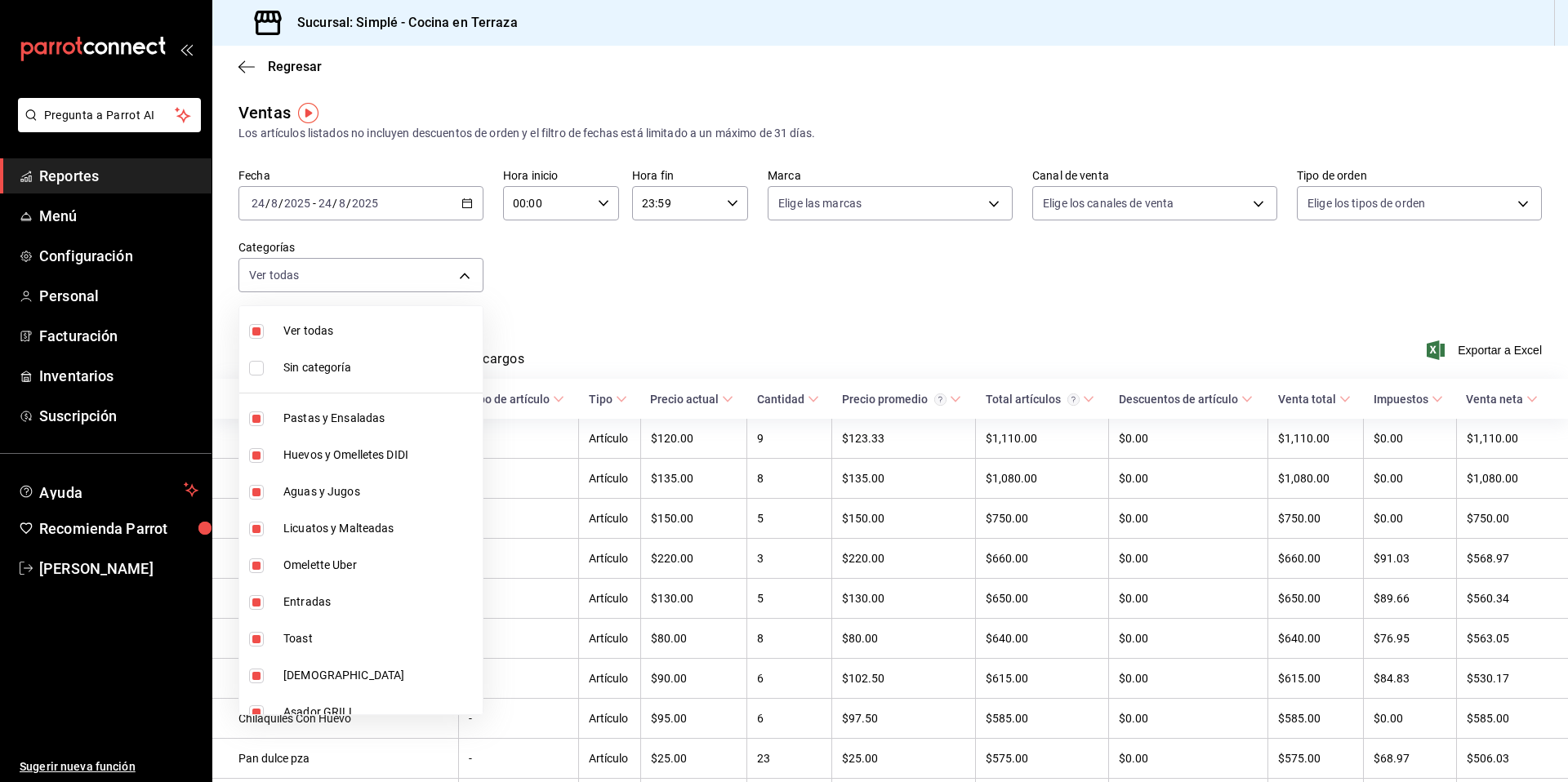
checkbox input "false"
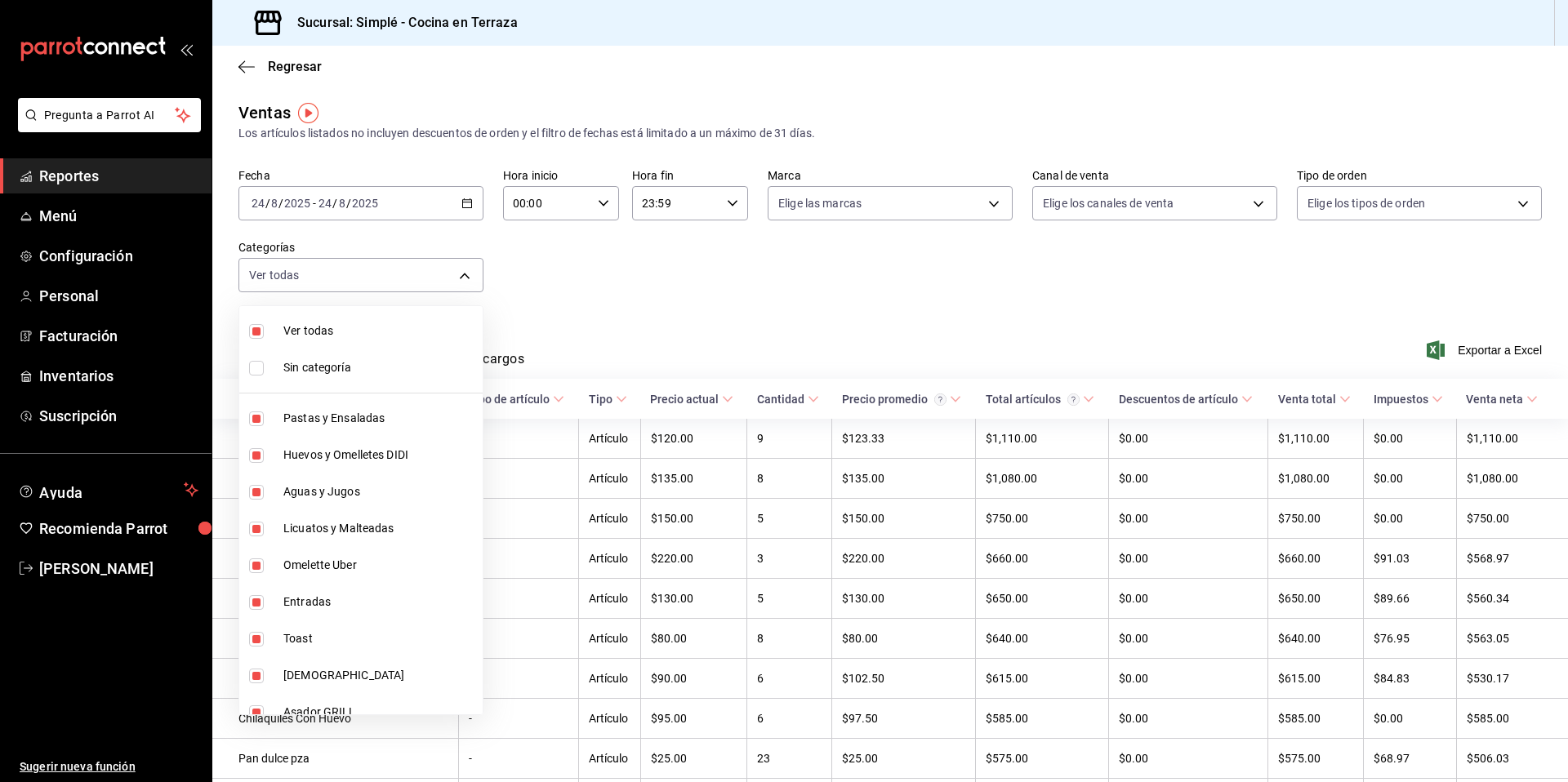
checkbox input "false"
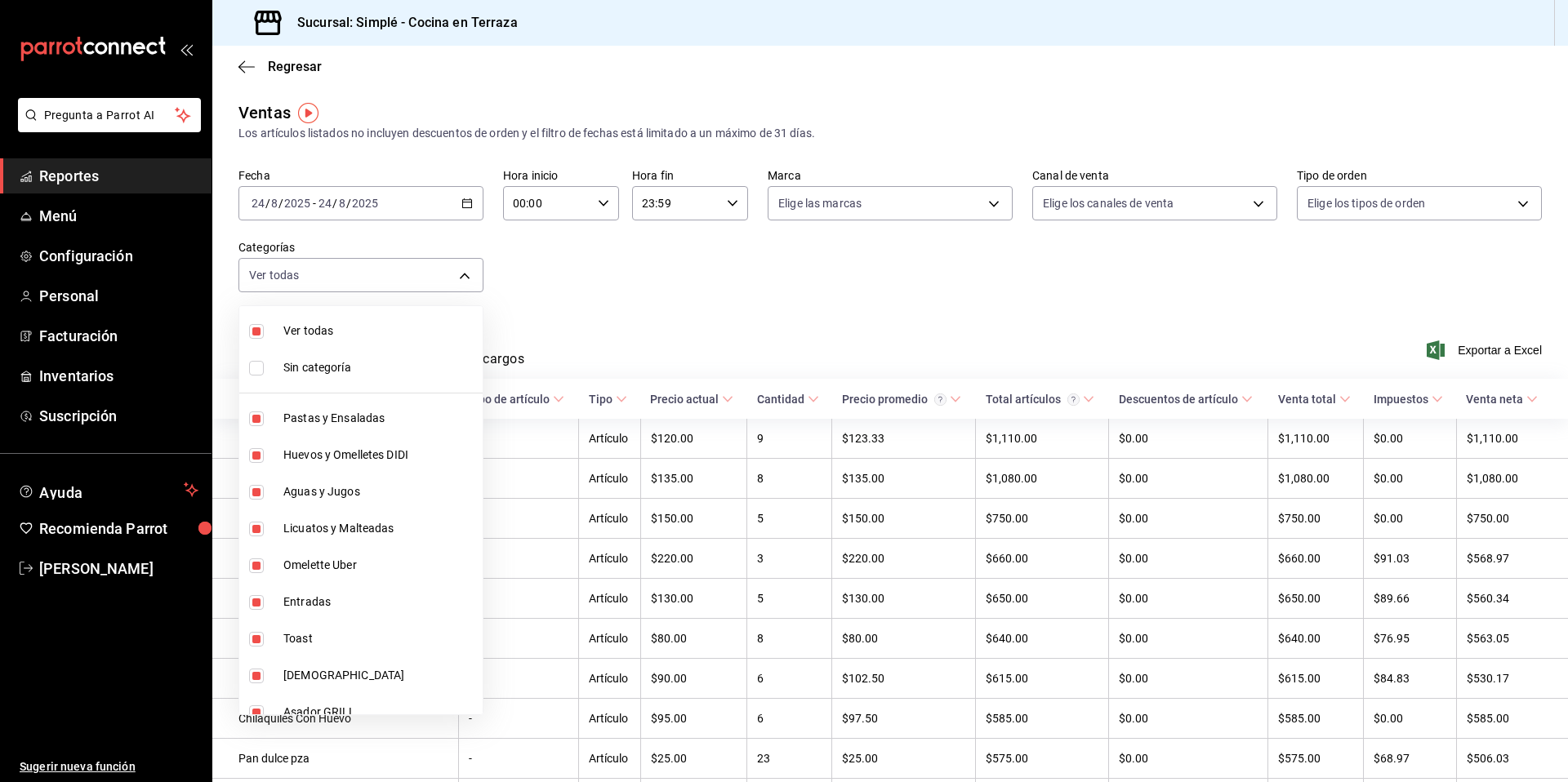
checkbox input "false"
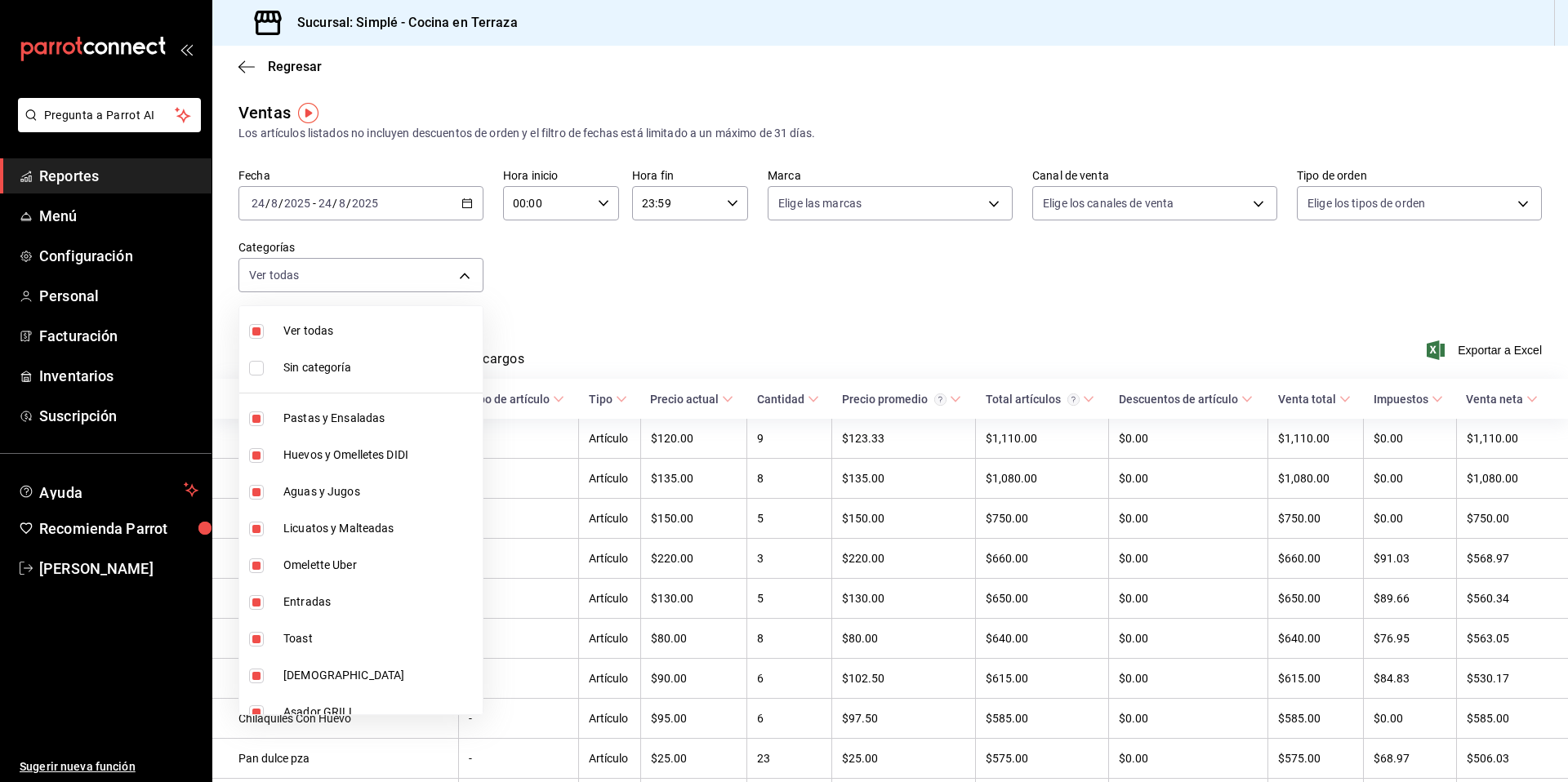
checkbox input "false"
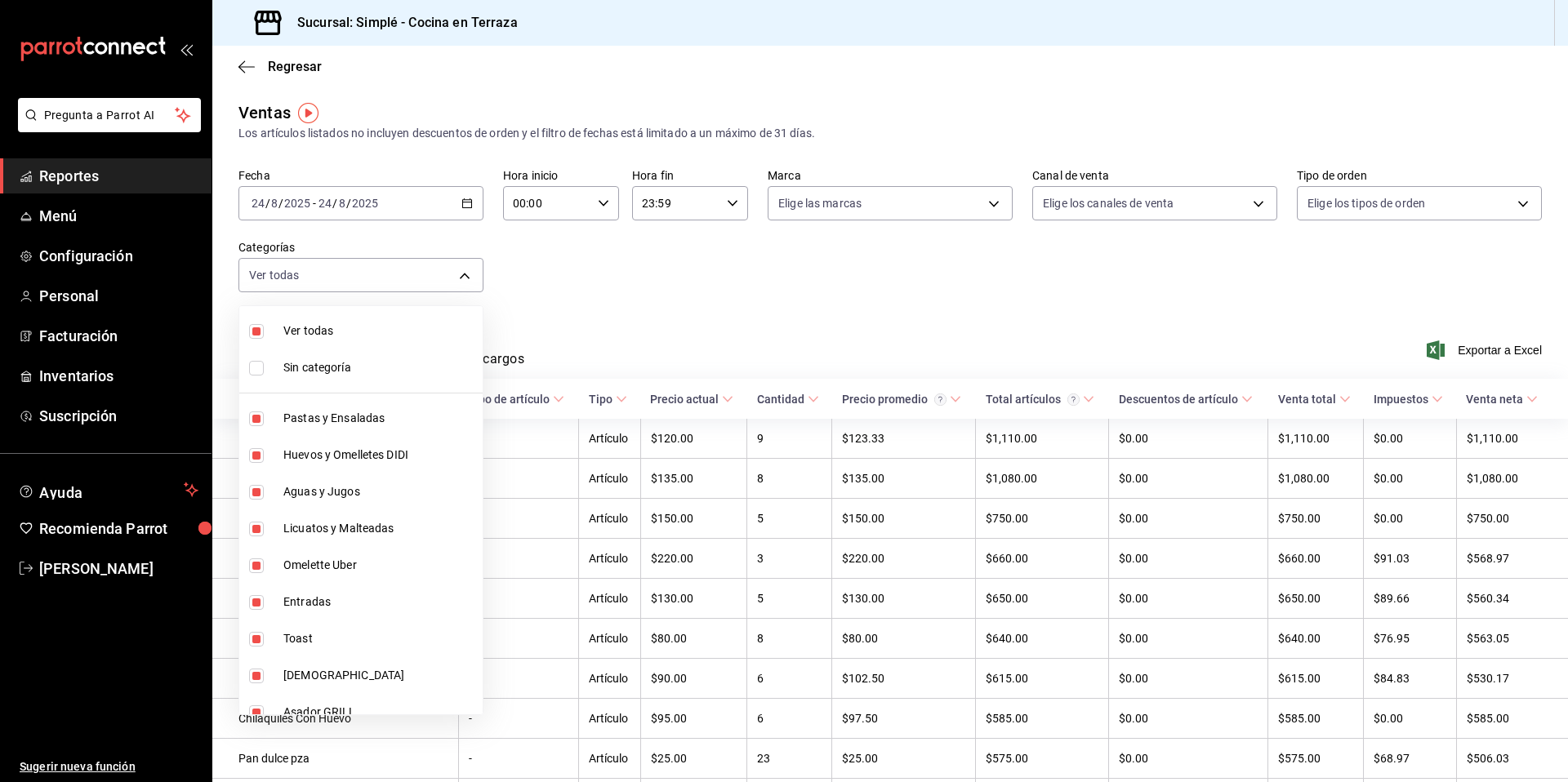
checkbox input "false"
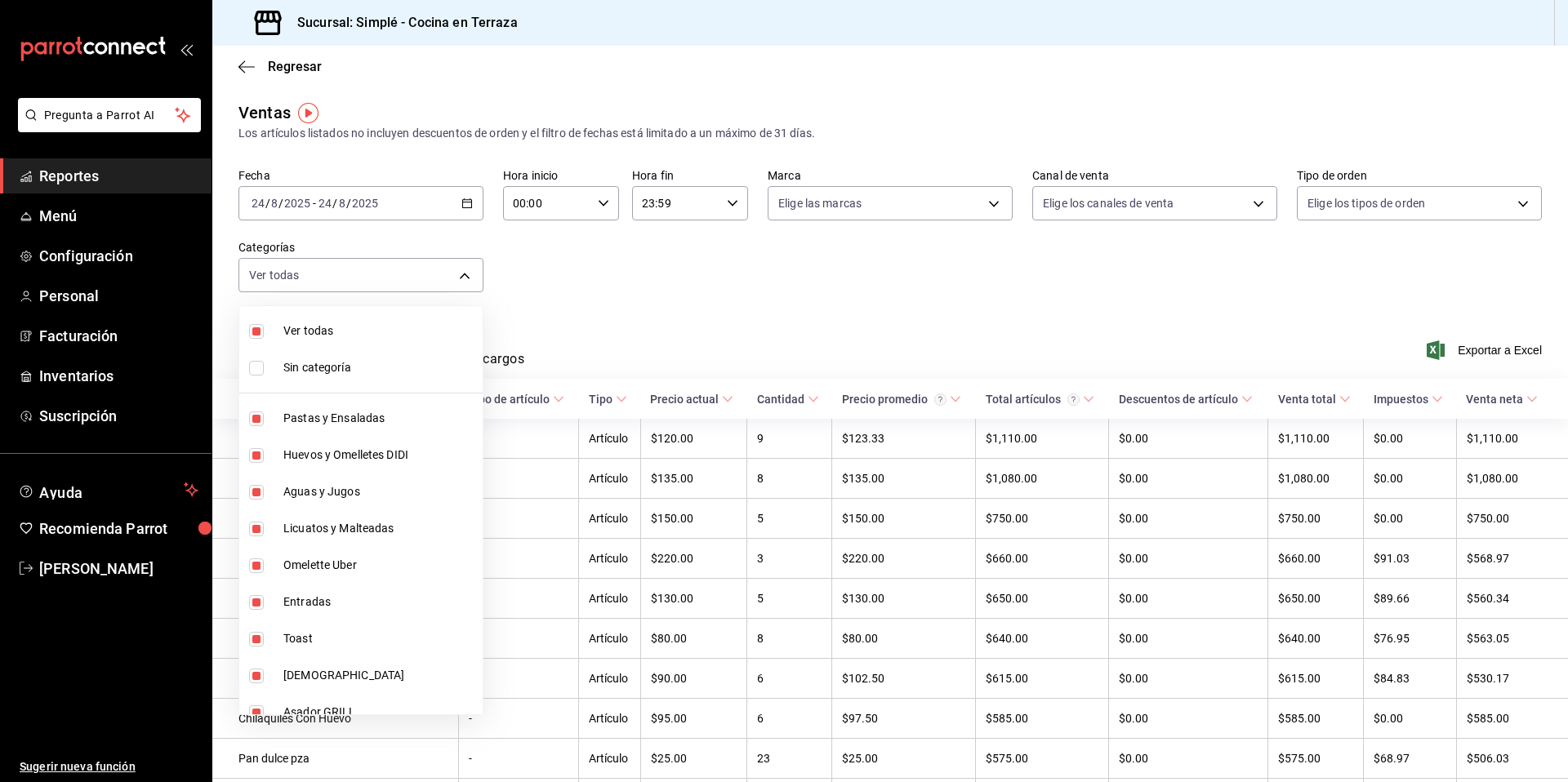
checkbox input "false"
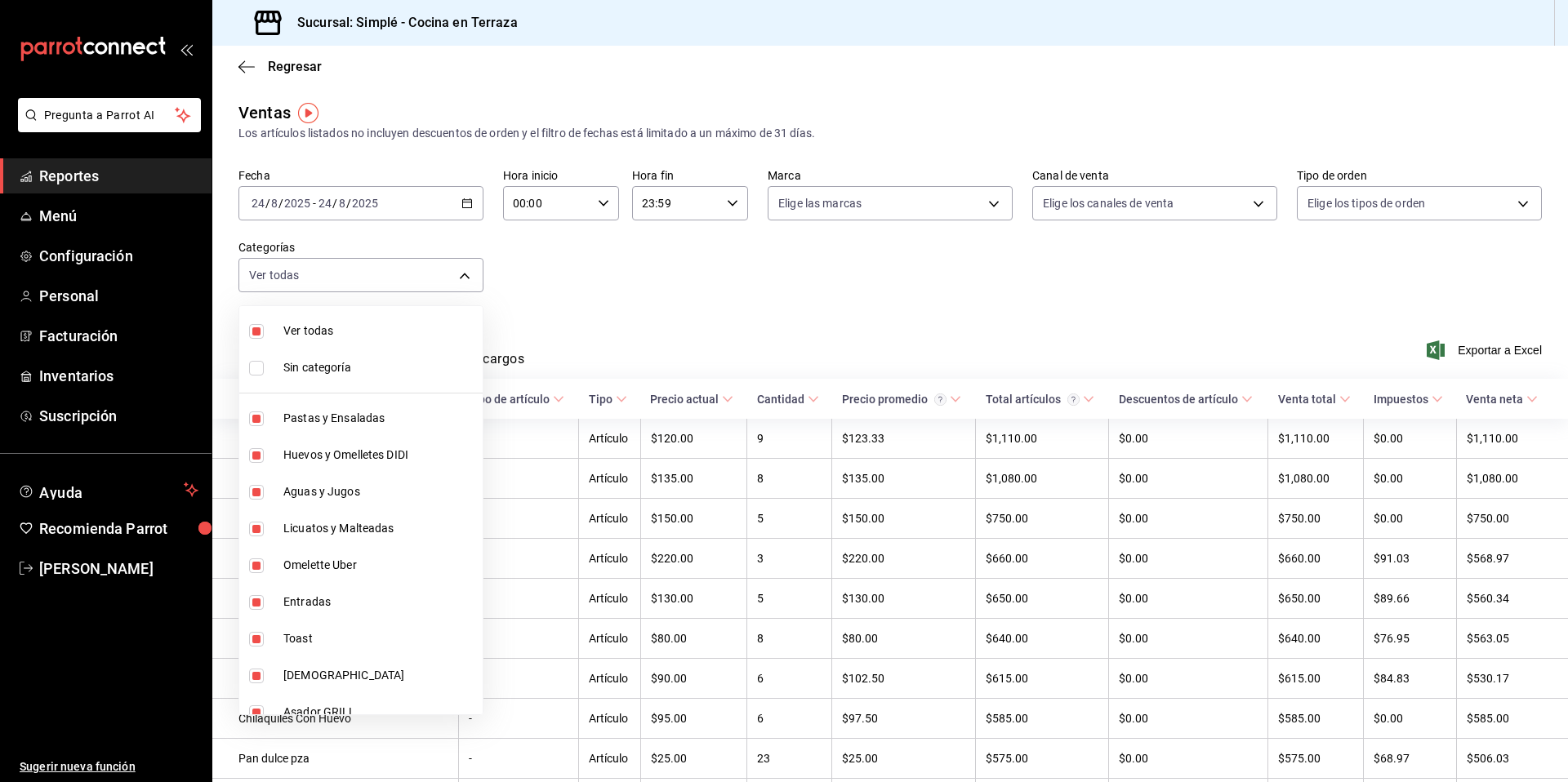
checkbox input "false"
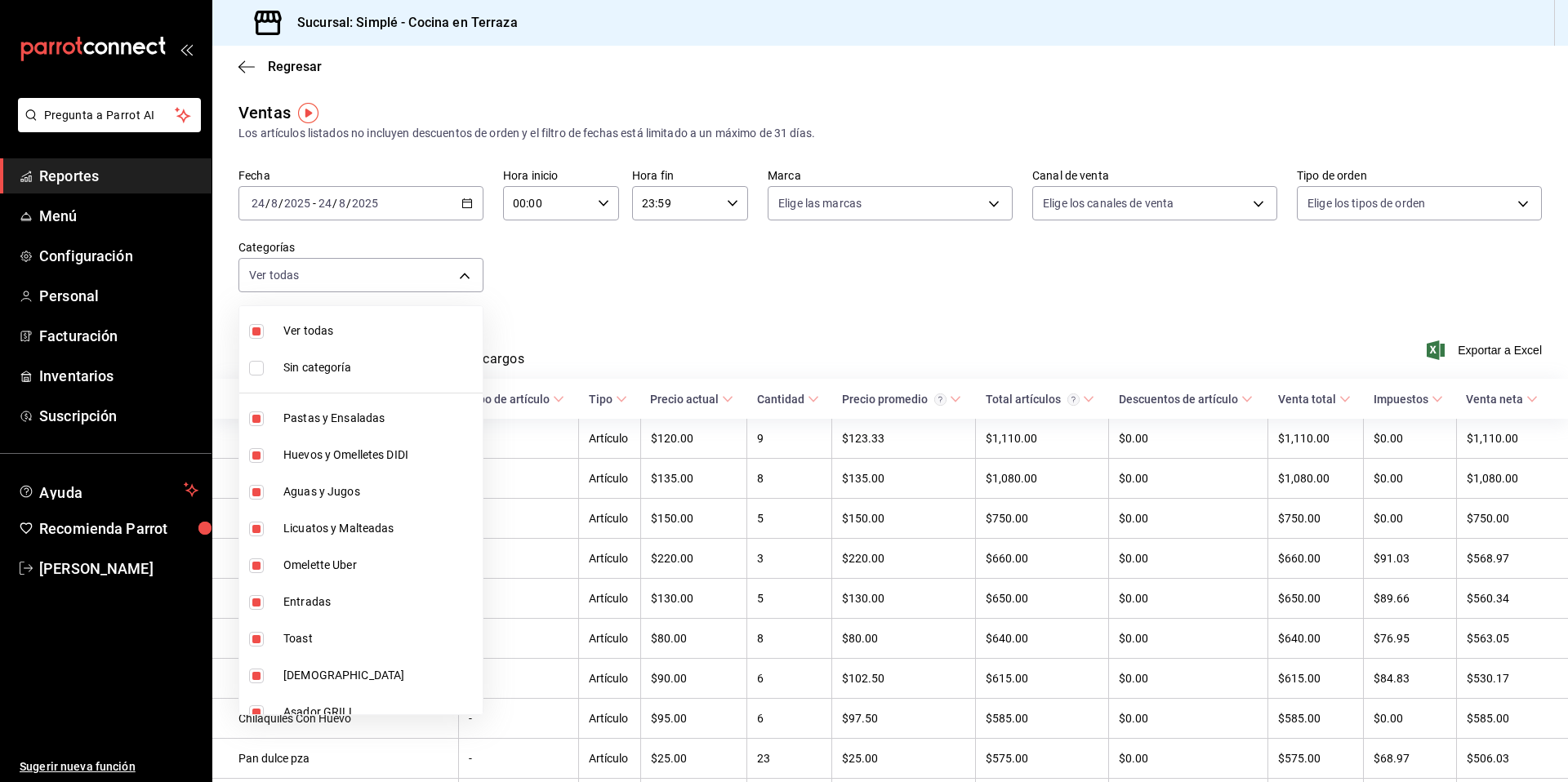
checkbox input "false"
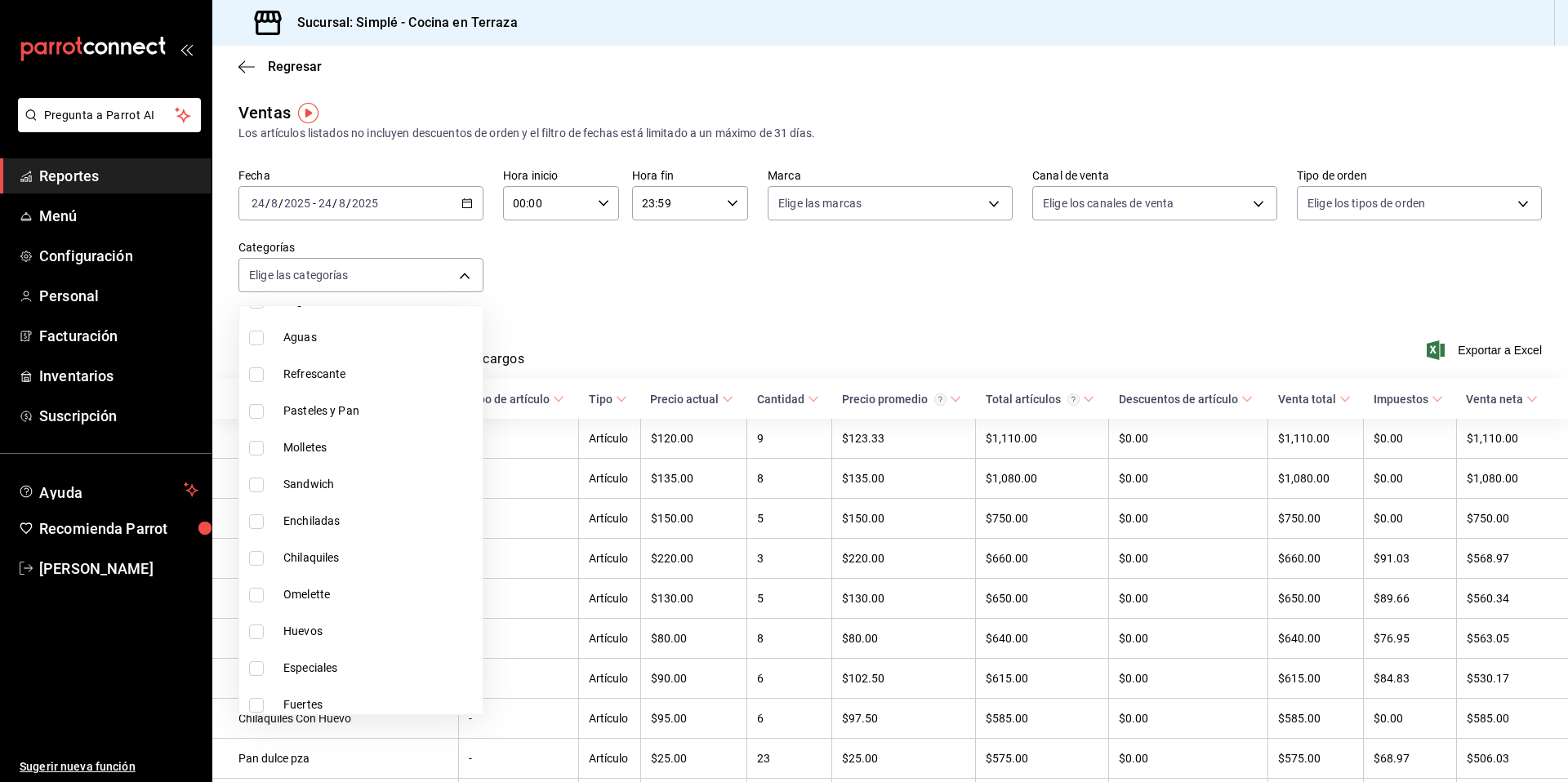
scroll to position [1088, 0]
click at [349, 436] on span "Pasteles y Pan" at bounding box center [379, 432] width 192 height 17
type input "f302c7b1-cd6c-4f61-ab43-25929fd92980"
checkbox input "true"
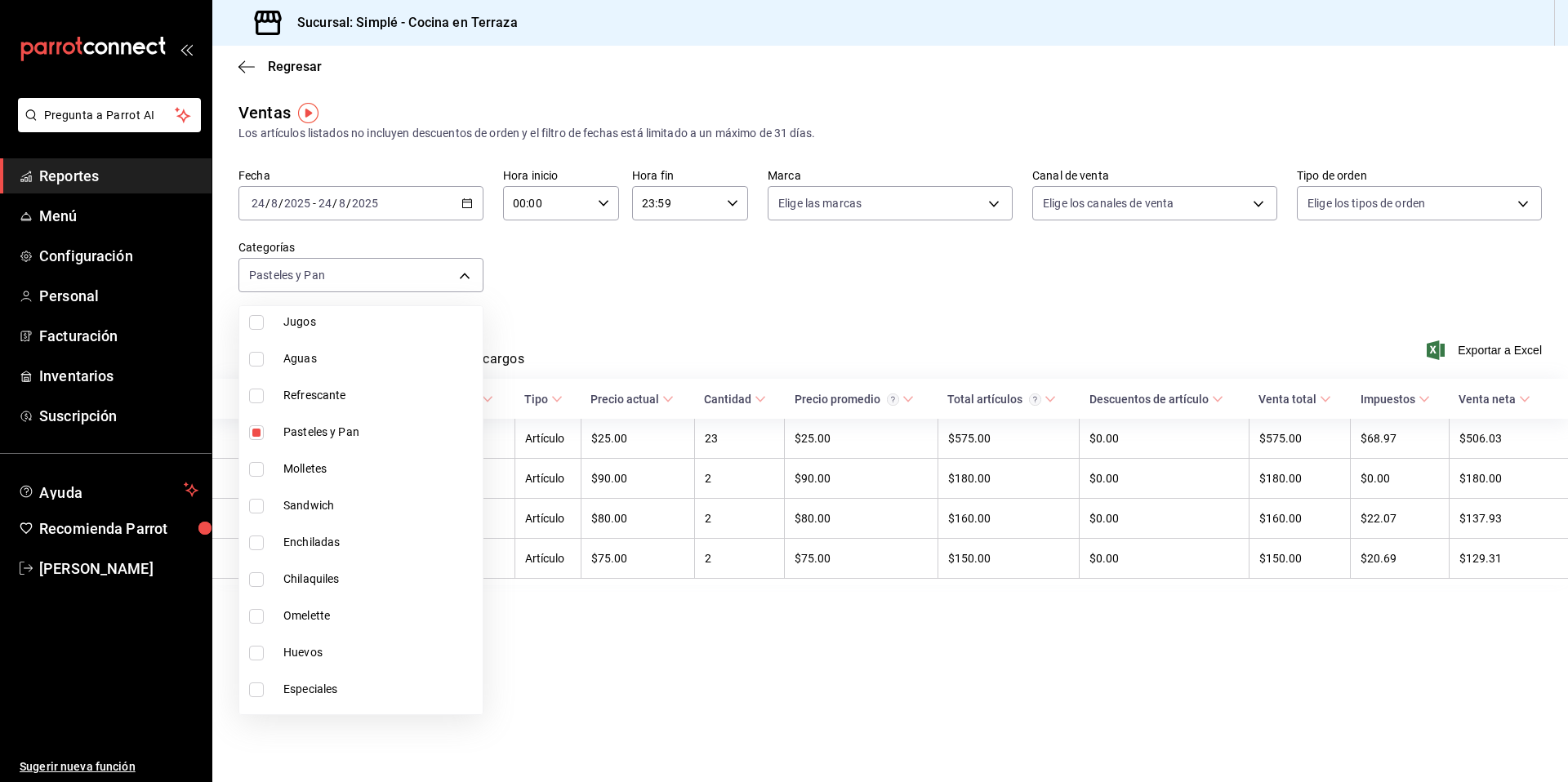
click at [583, 292] on div at bounding box center [784, 391] width 1568 height 782
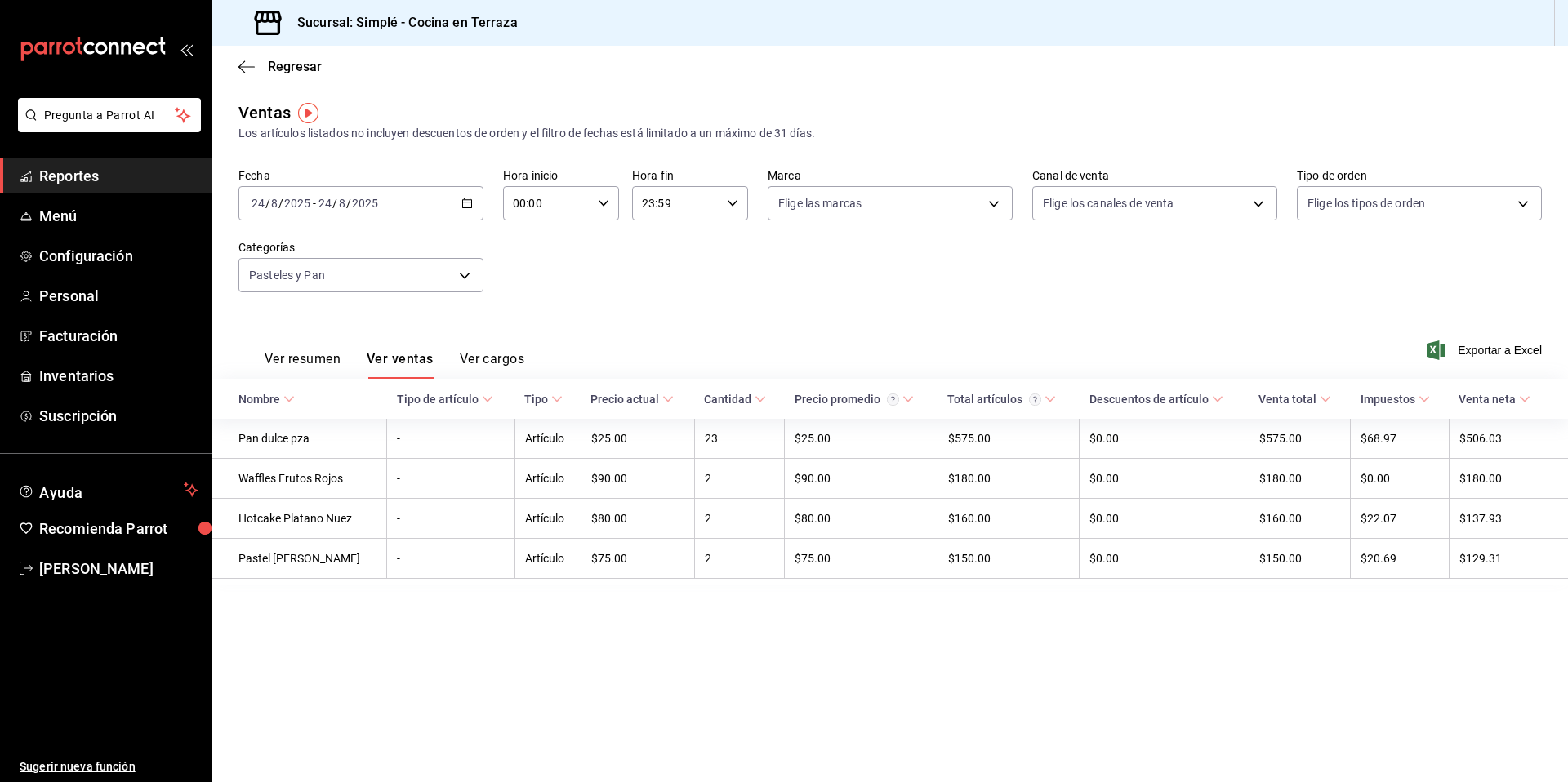
click at [636, 689] on main "Regresar Ventas Los artículos listados no incluyen descuentos de orden y el fil…" at bounding box center [890, 414] width 1356 height 736
